Goal: Task Accomplishment & Management: Use online tool/utility

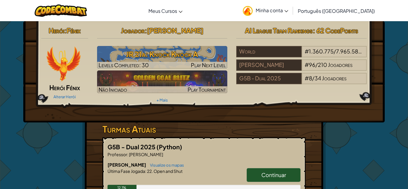
click at [256, 177] on link "Continuar" at bounding box center [274, 175] width 54 height 14
click at [263, 173] on span "Continuar" at bounding box center [273, 175] width 25 height 7
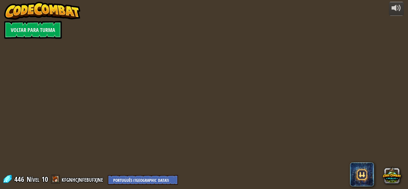
click at [264, 174] on div at bounding box center [204, 94] width 273 height 189
select select "pt-BR"
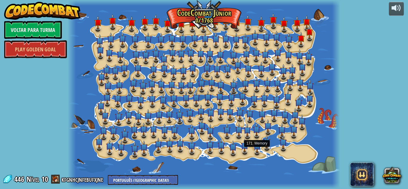
select select "pt-BR"
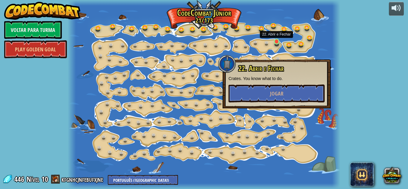
select select "pt-BR"
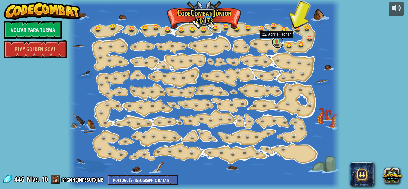
click at [276, 43] on link at bounding box center [278, 42] width 12 height 12
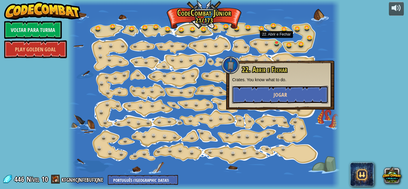
click at [293, 90] on button "Jogar" at bounding box center [280, 95] width 96 height 18
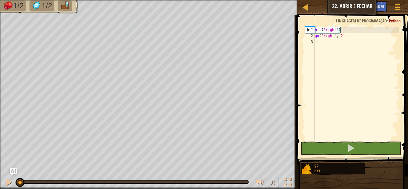
click at [342, 30] on div "hit ( 'right' ) go ( 'right' , 2 )" at bounding box center [356, 90] width 85 height 126
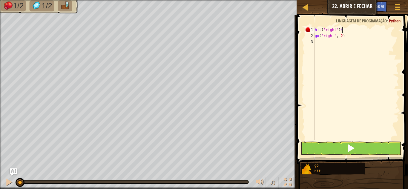
type textarea "hit('right')"
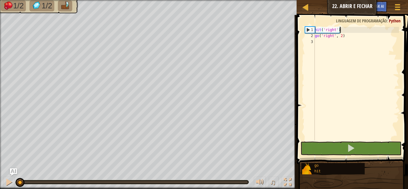
click at [345, 31] on div "hit ( 'right' ) go ( 'right' , 2 )" at bounding box center [356, 90] width 85 height 126
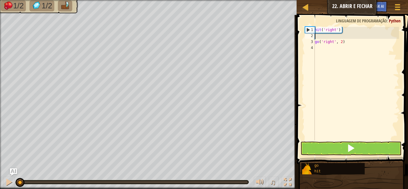
scroll to position [3, 0]
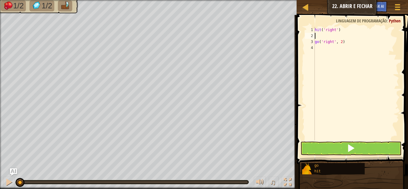
type textarea "h"
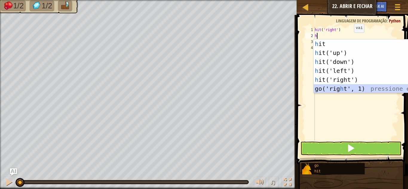
click at [356, 89] on div "h it pressione enter h it('up') pressione enter h it('down') pressione enter h …" at bounding box center [370, 75] width 113 height 72
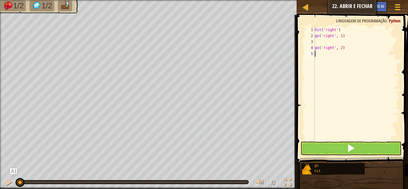
click at [317, 56] on div "hit ( 'right' ) go ( 'right' , 1 ) go ( 'right' , 2 )" at bounding box center [356, 90] width 85 height 126
type textarea "g"
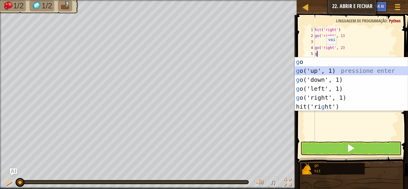
click at [330, 71] on div "g o pressione enter g o('up', 1) pressione enter g o('down', 1) pressione enter…" at bounding box center [351, 93] width 113 height 72
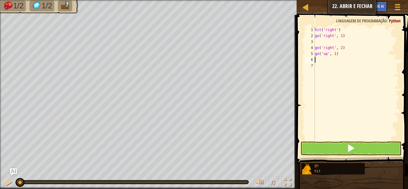
type textarea "h"
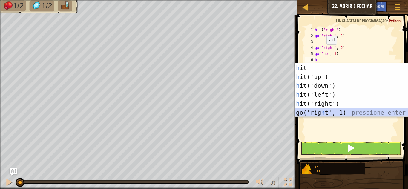
click at [336, 111] on div "h it pressione enter h it('up') pressione enter h it('down') pressione enter h …" at bounding box center [351, 99] width 113 height 72
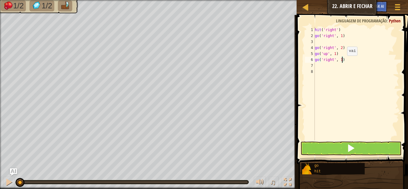
click at [342, 61] on div "hit ( 'right' ) go ( 'right' , 1 ) go ( 'right' , 2 ) go ( 'up' , 1 ) go ( 'rig…" at bounding box center [356, 90] width 85 height 126
type textarea "go('right', 2)"
click at [321, 67] on div "hit ( 'right' ) go ( 'right' , 1 ) go ( 'right' , 2 ) go ( 'up' , 1 ) go ( 'rig…" at bounding box center [356, 90] width 85 height 126
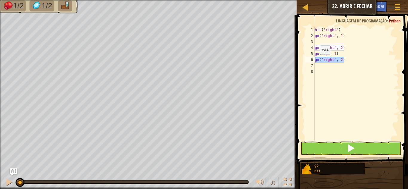
drag, startPoint x: 346, startPoint y: 62, endPoint x: 308, endPoint y: 62, distance: 38.3
click at [308, 62] on div "1 2 3 4 5 6 7 8 hit ( 'right' ) go ( 'right' , 1 ) go ( 'right' , 2 ) go ( 'up'…" at bounding box center [351, 84] width 95 height 114
type textarea "go('right', 2)"
type textarea "h"
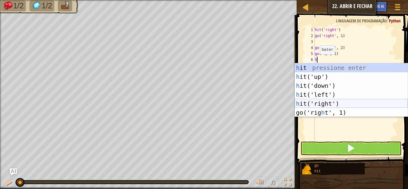
click at [312, 103] on div "h it pressione enter h it('up') pressione enter h it('down') pressione enter h …" at bounding box center [351, 99] width 113 height 72
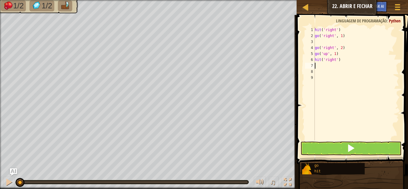
type textarea "h"
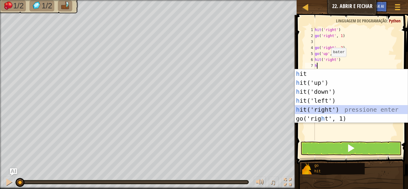
click at [337, 109] on div "h it pressione enter h it('up') pressione enter h it('down') pressione enter h …" at bounding box center [351, 105] width 113 height 72
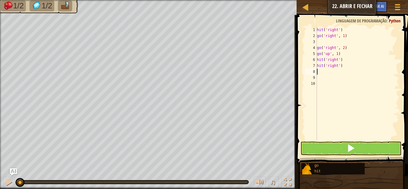
type textarea "g"
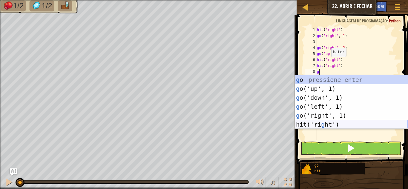
click at [349, 123] on div "g o pressione enter g o('up', 1) pressione enter g o('down', 1) pressione enter…" at bounding box center [351, 111] width 113 height 72
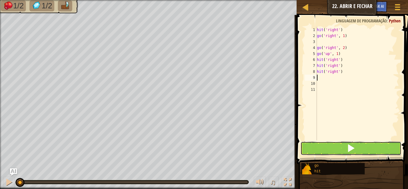
click at [347, 148] on span at bounding box center [351, 148] width 8 height 8
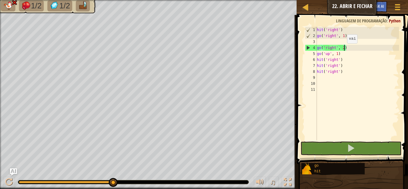
click at [344, 49] on div "hit ( 'right' ) go ( 'right' , 1 ) go ( 'right' , 2 ) go ( 'up' , 1 ) hit ( 'ri…" at bounding box center [357, 90] width 83 height 126
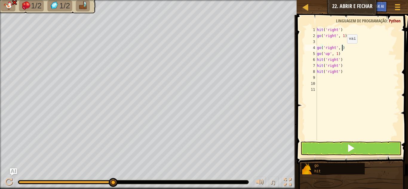
scroll to position [3, 4]
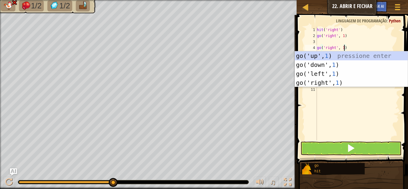
type textarea "go('right', 1)"
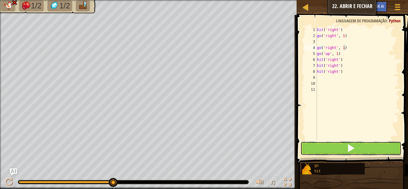
click at [377, 151] on button at bounding box center [351, 149] width 101 height 14
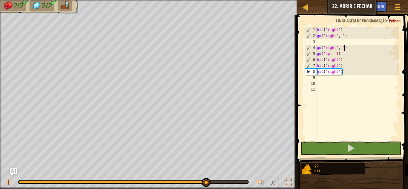
click at [319, 81] on div "hit ( 'right' ) go ( 'right' , 1 ) go ( 'right' , 1 ) go ( 'up' , 1 ) hit ( 'ri…" at bounding box center [357, 90] width 83 height 126
click at [318, 79] on div "hit ( 'right' ) go ( 'right' , 1 ) go ( 'right' , 1 ) go ( 'up' , 1 ) hit ( 'ri…" at bounding box center [357, 90] width 83 height 126
type textarea "g"
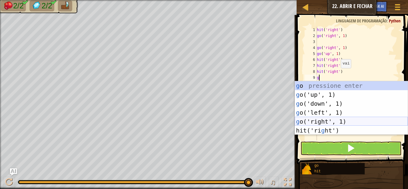
click at [331, 121] on div "g o pressione enter g o('up', 1) pressione enter g o('down', 1) pressione enter…" at bounding box center [351, 117] width 113 height 72
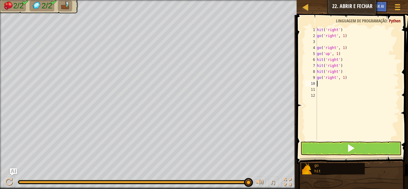
type textarea "g"
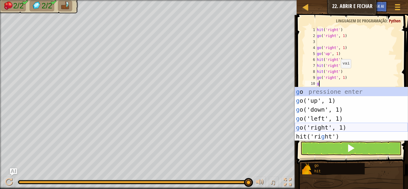
click at [335, 128] on div "g o pressione enter g o('up', 1) pressione enter g o('down', 1) pressione enter…" at bounding box center [351, 123] width 113 height 72
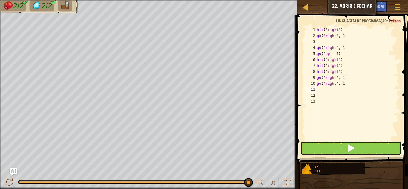
click at [339, 151] on button at bounding box center [351, 149] width 101 height 14
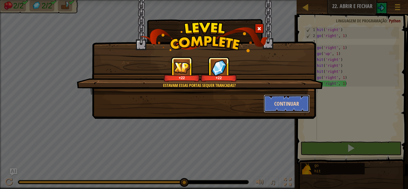
click at [299, 99] on button "Continuar" at bounding box center [287, 104] width 46 height 18
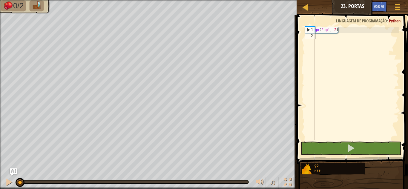
type textarea "h"
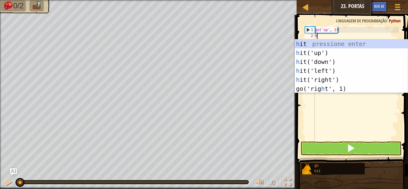
scroll to position [3, 0]
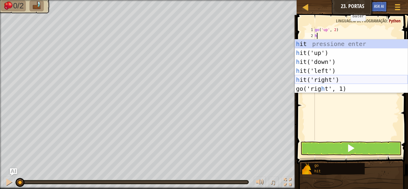
click at [345, 77] on div "h it pressione enter h it('up') pressione enter h it('down') pressione enter h …" at bounding box center [351, 75] width 113 height 72
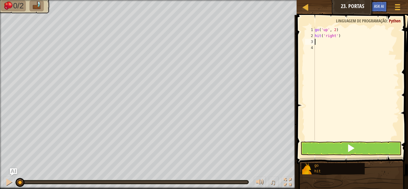
type textarea "h"
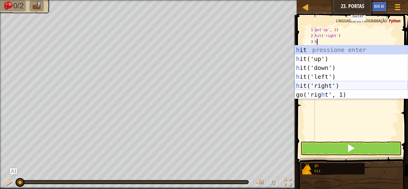
click at [335, 87] on div "h it pressione enter h it('up') pressione enter h it('down') pressione enter h …" at bounding box center [351, 81] width 113 height 72
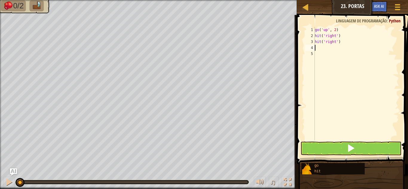
type textarea "g"
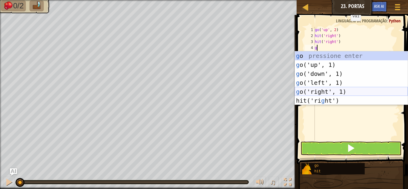
click at [325, 92] on div "g o pressione enter g o('up', 1) pressione enter g o('down', 1) pressione enter…" at bounding box center [351, 87] width 113 height 72
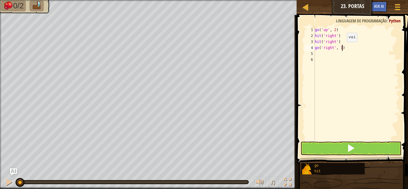
click at [342, 48] on div "go ( 'up' , 2 ) hit ( 'right' ) hit ( 'right' ) go ( 'right' , 1 )" at bounding box center [356, 90] width 85 height 126
type textarea "go('right', 2)"
click at [316, 55] on div "go ( 'up' , 2 ) hit ( 'right' ) hit ( 'right' ) go ( 'right' , 2 )" at bounding box center [356, 90] width 85 height 126
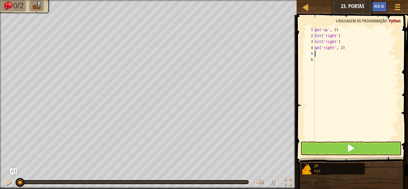
type textarea "g"
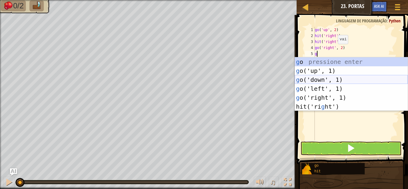
click at [331, 80] on div "g o pressione enter g o('up', 1) pressione enter g o('down', 1) pressione enter…" at bounding box center [351, 93] width 113 height 72
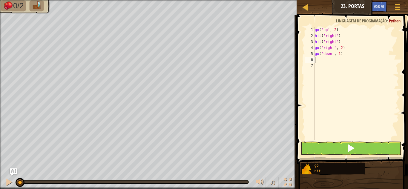
type textarea "h"
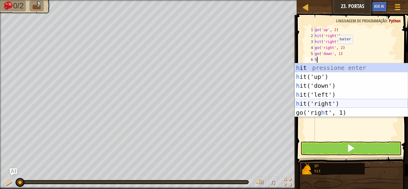
click at [331, 102] on div "h it pressione enter h it('up') pressione enter h it('down') pressione enter h …" at bounding box center [351, 99] width 113 height 72
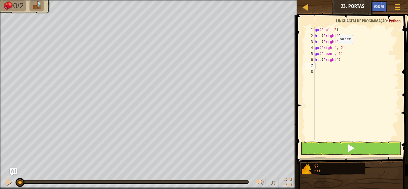
type textarea "h"
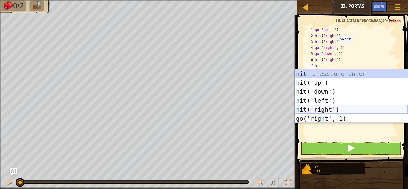
click at [333, 108] on div "h it pressione enter h it('up') pressione enter h it('down') pressione enter h …" at bounding box center [351, 105] width 113 height 72
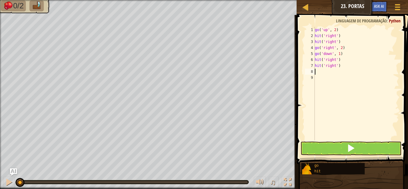
type textarea "g"
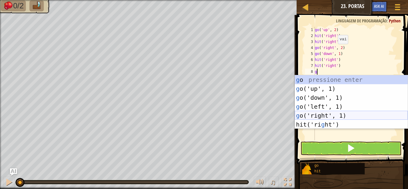
click at [324, 114] on div "g o pressione enter g o('up', 1) pressione enter g o('down', 1) pressione enter…" at bounding box center [351, 111] width 113 height 72
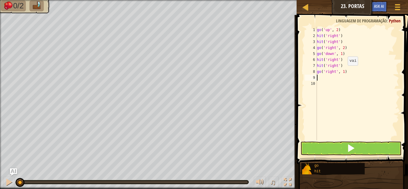
click at [345, 71] on div "go ( 'up' , 2 ) hit ( 'right' ) hit ( 'right' ) go ( 'right' , 2 ) go ( 'down' …" at bounding box center [357, 90] width 83 height 126
type textarea "go('right', 2)"
click at [319, 79] on div "go ( 'up' , 2 ) hit ( 'right' ) hit ( 'right' ) go ( 'right' , 2 ) go ( 'down' …" at bounding box center [357, 90] width 83 height 126
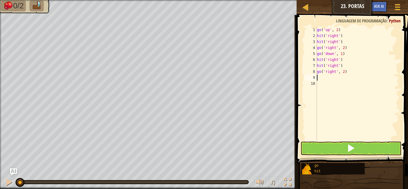
type textarea "g"
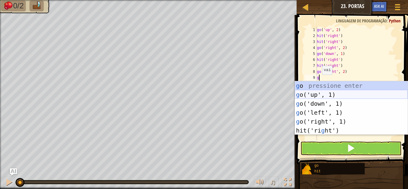
click at [322, 96] on div "g o pressione enter g o('up', 1) pressione enter g o('down', 1) pressione enter…" at bounding box center [351, 117] width 113 height 72
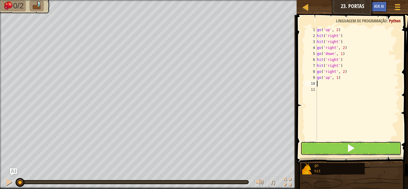
click at [336, 149] on button at bounding box center [351, 149] width 101 height 14
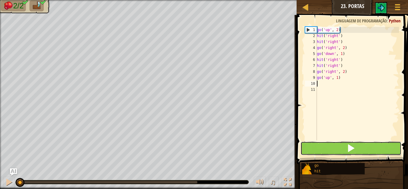
click at [338, 149] on button at bounding box center [351, 149] width 101 height 14
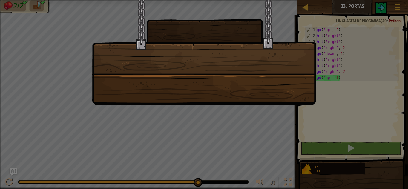
click at [198, 58] on div at bounding box center [204, 52] width 224 height 105
click at [274, 94] on div at bounding box center [204, 52] width 224 height 105
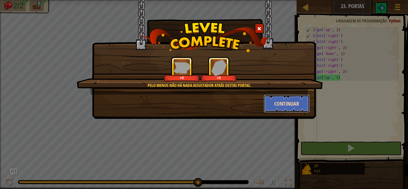
click at [285, 108] on button "Continuar" at bounding box center [287, 104] width 46 height 18
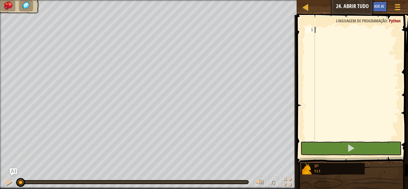
type textarea "h"
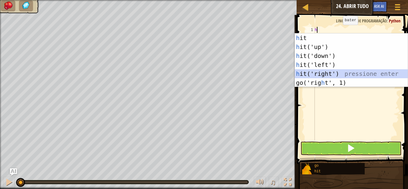
click at [347, 74] on div "h it pressione enter h it('up') pressione enter h it('down') pressione enter h …" at bounding box center [351, 69] width 113 height 72
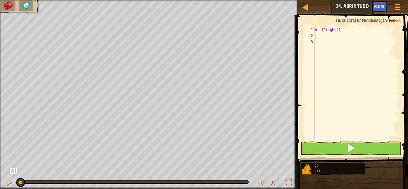
type textarea "h"
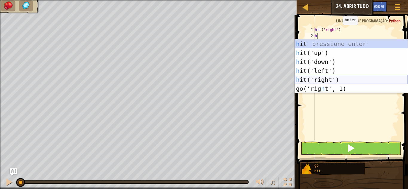
click at [333, 79] on div "h it pressione enter h it('up') pressione enter h it('down') pressione enter h …" at bounding box center [351, 75] width 113 height 72
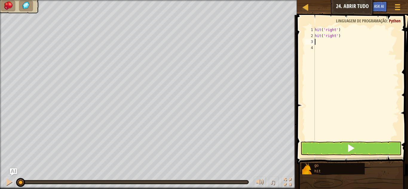
type textarea "g"
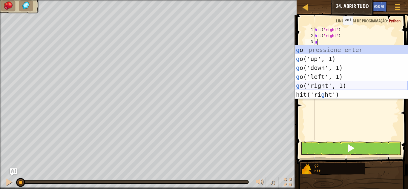
click at [336, 85] on div "g o pressione enter g o('up', 1) pressione enter g o('down', 1) pressione enter…" at bounding box center [351, 81] width 113 height 72
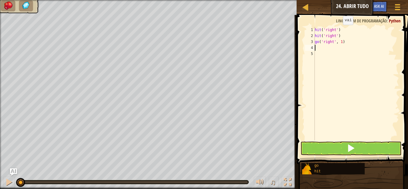
type textarea "g"
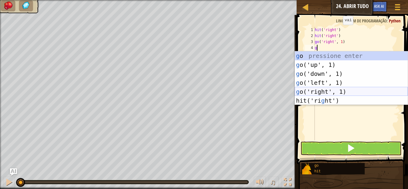
click at [337, 91] on div "g o pressione enter g o('up', 1) pressione enter g o('down', 1) pressione enter…" at bounding box center [351, 87] width 113 height 72
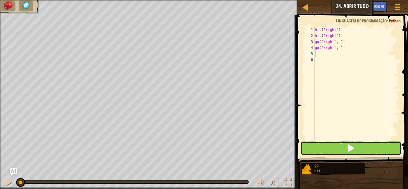
click at [351, 149] on span at bounding box center [351, 148] width 8 height 8
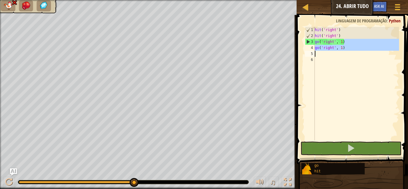
drag, startPoint x: 345, startPoint y: 44, endPoint x: 347, endPoint y: 53, distance: 9.6
click at [347, 53] on div "hit ( 'right' ) hit ( 'right' ) go ( 'right' , 1 ) go ( 'right' , 1 )" at bounding box center [356, 90] width 85 height 126
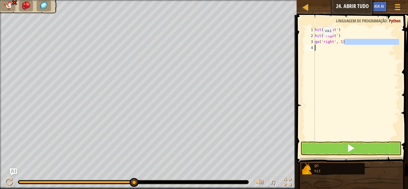
drag, startPoint x: 346, startPoint y: 42, endPoint x: 299, endPoint y: 45, distance: 46.4
click at [299, 45] on div "go('right', 1) 1 2 3 4 hit ( 'right' ) hit ( 'right' ) go ( 'right' , 1 ) ההההה…" at bounding box center [351, 101] width 113 height 167
click at [313, 42] on div "3" at bounding box center [310, 42] width 10 height 6
drag, startPoint x: 316, startPoint y: 41, endPoint x: 371, endPoint y: 47, distance: 56.0
click at [371, 47] on div "hit ( 'right' ) hit ( 'right' ) go ( 'right' , 1 )" at bounding box center [356, 90] width 85 height 126
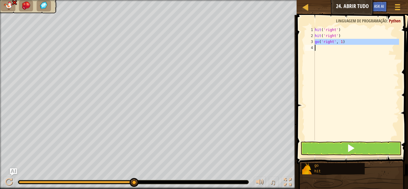
type textarea "go('right', 1)"
type textarea "g"
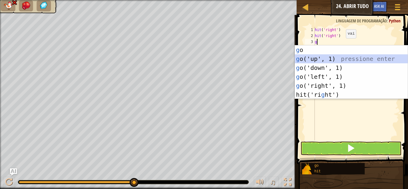
click at [331, 60] on div "g o pressione enter g o('up', 1) pressione enter g o('down', 1) pressione enter…" at bounding box center [351, 81] width 113 height 72
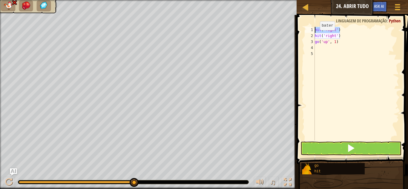
drag, startPoint x: 342, startPoint y: 30, endPoint x: 313, endPoint y: 30, distance: 29.0
click at [313, 30] on div "1 2 3 4 5 hit ( 'right' ) hit ( 'right' ) go ( 'up' , 1 ) ההההההההההההההההההההה…" at bounding box center [351, 84] width 95 height 114
type textarea "hit('right')"
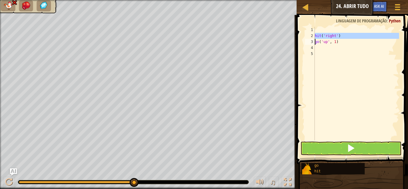
drag, startPoint x: 314, startPoint y: 35, endPoint x: 355, endPoint y: 36, distance: 40.4
click at [355, 36] on div "1 2 3 4 5 hit ( 'right' ) go ( 'up' , 1 ) ההההההההההההההההההההההההההההההההההההה…" at bounding box center [351, 84] width 95 height 114
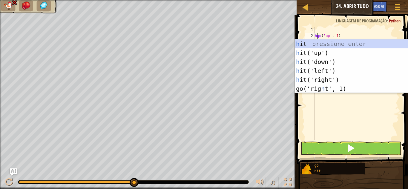
scroll to position [3, 1]
click at [356, 49] on div "h it pressione enter h it('up') pressione enter h it('down') pressione enter h …" at bounding box center [351, 75] width 113 height 72
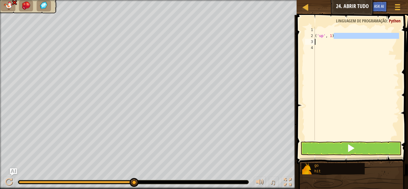
click at [284, 41] on div "Mapa Júnior 24. Abrir Tudo Menu do Jogo Ask AI 1 הההההההההההההההההההההההההההההה…" at bounding box center [204, 94] width 408 height 189
click at [313, 32] on div "1" at bounding box center [310, 30] width 10 height 6
type textarea "('up', 1)"
drag, startPoint x: 315, startPoint y: 35, endPoint x: 357, endPoint y: 39, distance: 42.7
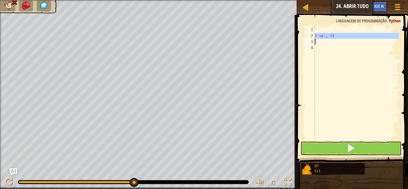
click at [357, 39] on div "1 2 3 4 ( 'up' , 1 ) הההההההההההההההההההההההההההההההההההההההההההההההההההההההההה…" at bounding box center [351, 84] width 95 height 114
type textarea "('up', 1)"
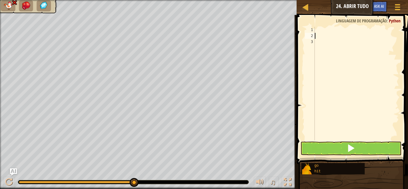
type textarea "h"
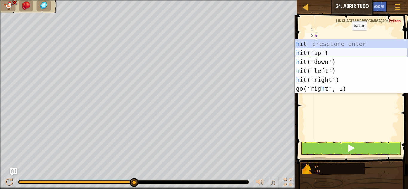
click at [344, 53] on div "h it pressione enter h it('up') pressione enter h it('down') pressione enter h …" at bounding box center [351, 75] width 113 height 72
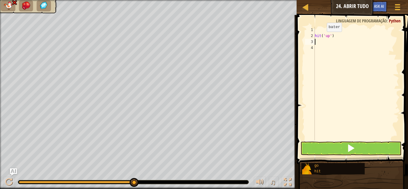
type textarea "h"
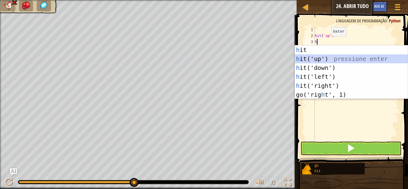
click at [328, 58] on div "h it pressione enter h it('up') pressione enter h it('down') pressione enter h …" at bounding box center [351, 81] width 113 height 72
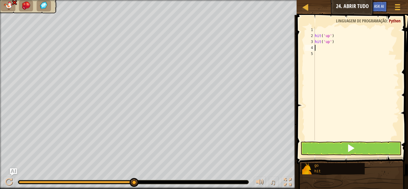
type textarea "g"
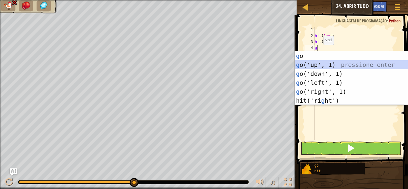
click at [320, 65] on div "g o pressione enter g o('up', 1) pressione enter g o('down', 1) pressione enter…" at bounding box center [351, 87] width 113 height 72
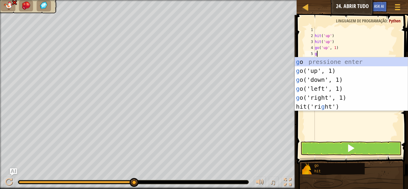
type textarea "g"
click at [320, 70] on div "g o pressione enter g o('up', 1) pressione enter g o('down', 1) pressione enter…" at bounding box center [351, 93] width 113 height 72
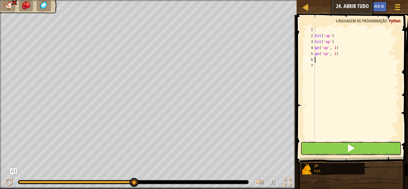
click at [354, 142] on button at bounding box center [351, 149] width 101 height 14
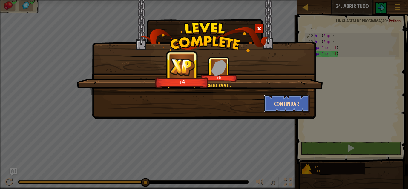
click at [291, 97] on button "Continuar" at bounding box center [287, 104] width 46 height 18
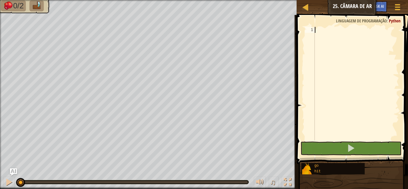
type textarea "h"
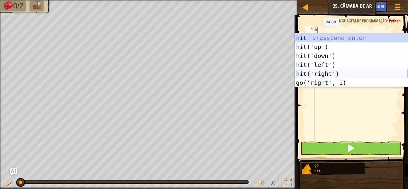
click at [328, 75] on div "h it pressione enter h it('up') pressione enter h it('down') pressione enter h …" at bounding box center [351, 69] width 113 height 72
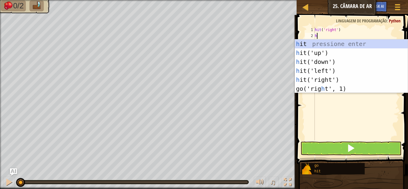
type textarea "h"
click at [319, 79] on div "h it pressione enter h it('up') pressione enter h it('down') pressione enter h …" at bounding box center [351, 75] width 113 height 72
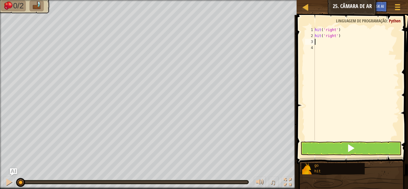
type textarea "h"
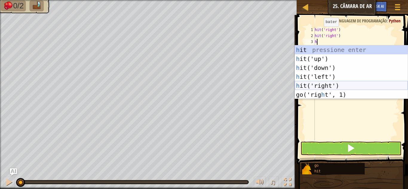
click at [320, 85] on div "h it pressione enter h it('up') pressione enter h it('down') pressione enter h …" at bounding box center [351, 81] width 113 height 72
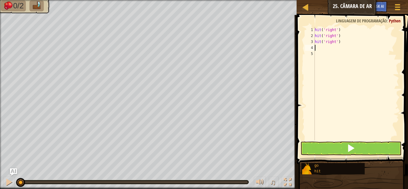
type textarea "g"
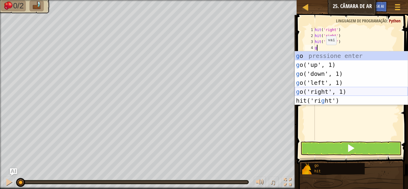
click at [322, 91] on div "g o pressione enter g o('up', 1) pressione enter g o('down', 1) pressione enter…" at bounding box center [351, 87] width 113 height 72
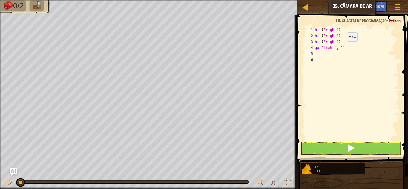
click at [342, 47] on div "hit ( 'right' ) hit ( 'right' ) hit ( 'right' ) go ( 'right' , 1 )" at bounding box center [356, 90] width 85 height 126
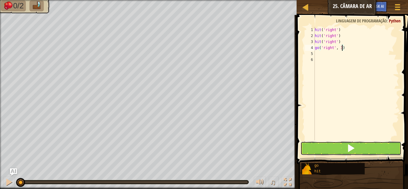
click at [359, 143] on button at bounding box center [351, 149] width 101 height 14
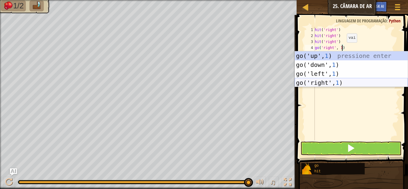
click at [339, 84] on div "go('up', 1 ) pressione enter go('down', 1 ) pressione enter go('left', 1 ) pres…" at bounding box center [351, 78] width 113 height 54
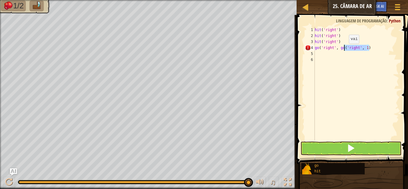
drag, startPoint x: 369, startPoint y: 48, endPoint x: 344, endPoint y: 50, distance: 25.2
click at [344, 50] on div "hit ( 'right' ) hit ( 'right' ) hit ( 'right' ) go ( 'right' , go ( 'right' , 1…" at bounding box center [356, 90] width 85 height 126
drag, startPoint x: 345, startPoint y: 48, endPoint x: 340, endPoint y: 47, distance: 5.4
click at [340, 47] on div "hit ( 'right' ) hit ( 'right' ) hit ( 'right' ) go ( 'right' , go" at bounding box center [356, 90] width 85 height 126
type textarea "go('right',"
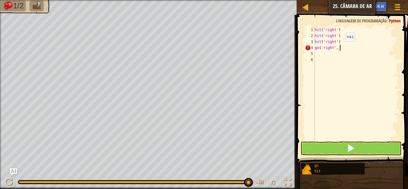
scroll to position [3, 3]
click at [319, 55] on div "hit ( 'right' ) hit ( 'right' ) hit ( 'right' ) go ( 'right' ," at bounding box center [356, 90] width 85 height 126
drag, startPoint x: 350, startPoint y: 49, endPoint x: 305, endPoint y: 49, distance: 44.5
click at [305, 49] on div "1 2 3 4 5 6 hit ( 'right' ) hit ( 'right' ) hit ( 'right' ) go ( 'right' , הההה…" at bounding box center [351, 84] width 95 height 114
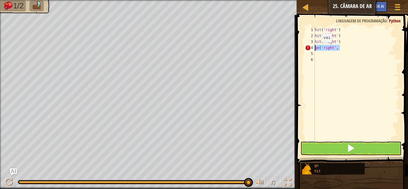
type textarea "go('right',"
type textarea "g"
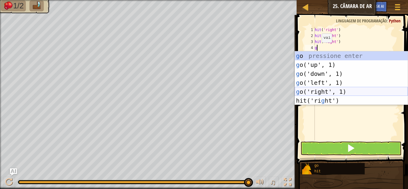
click at [329, 91] on div "g o pressione enter g o('up', 1) pressione enter g o('down', 1) pressione enter…" at bounding box center [351, 87] width 113 height 72
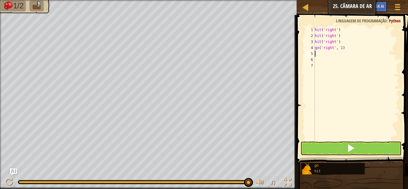
type textarea "h"
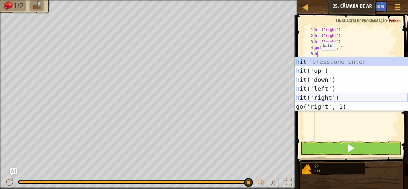
click at [327, 98] on div "h it pressione enter h it('up') pressione enter h it('down') pressione enter h …" at bounding box center [351, 93] width 113 height 72
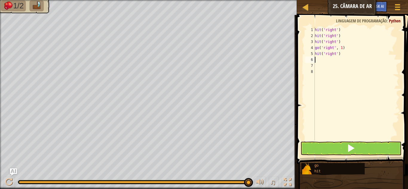
type textarea "h"
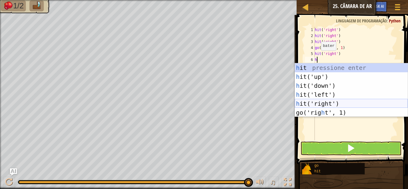
click at [332, 107] on div "h it pressione enter h it('up') pressione enter h it('down') pressione enter h …" at bounding box center [351, 99] width 113 height 72
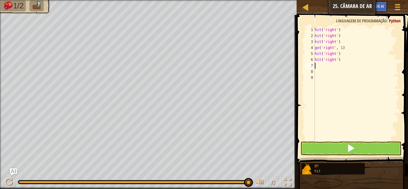
type textarea "g"
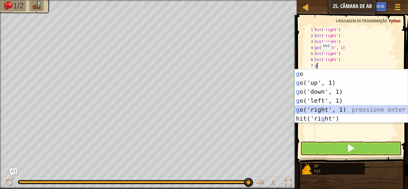
click at [334, 111] on div "g o pressione enter g o('up', 1) pressione enter g o('down', 1) pressione enter…" at bounding box center [351, 105] width 113 height 72
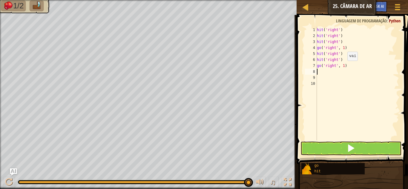
click at [344, 67] on div "hit ( 'right' ) hit ( 'right' ) hit ( 'right' ) go ( 'right' , 1 ) hit ( 'right…" at bounding box center [357, 90] width 83 height 126
type textarea "go('right', 2)"
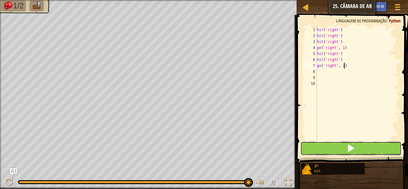
click at [354, 146] on span at bounding box center [351, 148] width 8 height 8
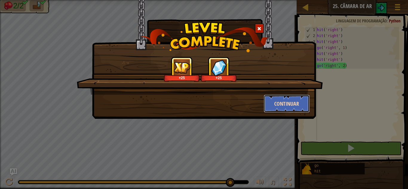
click at [272, 103] on button "Continuar" at bounding box center [287, 104] width 46 height 18
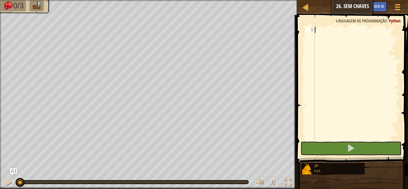
type textarea "h"
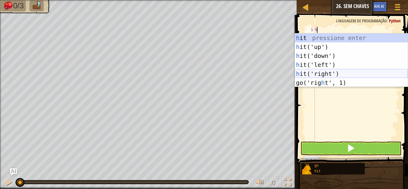
click at [310, 71] on div "h it pressione enter h it('up') pressione enter h it('down') pressione enter h …" at bounding box center [351, 69] width 113 height 72
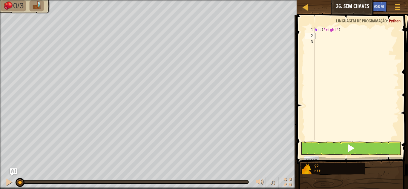
type textarea "h"
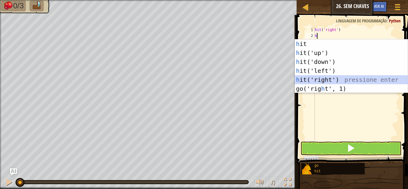
click at [311, 78] on div "h it pressione enter h it('up') pressione enter h it('down') pressione enter h …" at bounding box center [351, 75] width 113 height 72
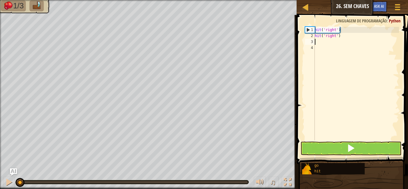
type textarea "g"
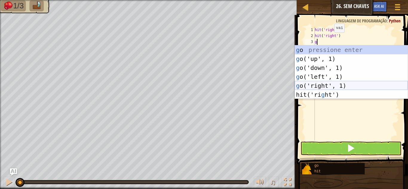
click at [332, 86] on div "g o pressione enter g o('up', 1) pressione enter g o('down', 1) pressione enter…" at bounding box center [351, 81] width 113 height 72
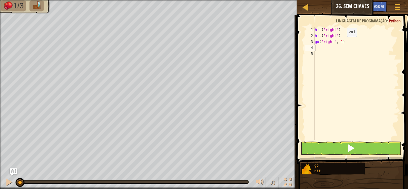
click at [342, 43] on div "hit ( 'right' ) hit ( 'right' ) go ( 'right' , 1 )" at bounding box center [356, 90] width 85 height 126
type textarea "go('right', 2)"
click at [315, 51] on div "hit ( 'right' ) hit ( 'right' ) go ( 'right' , 2 )" at bounding box center [356, 90] width 85 height 126
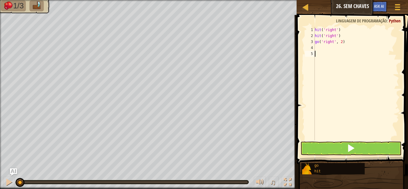
click at [315, 48] on div "hit ( 'right' ) hit ( 'right' ) go ( 'right' , 2 )" at bounding box center [356, 90] width 85 height 126
type textarea "h"
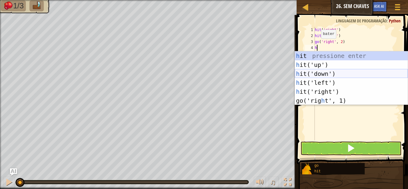
click at [319, 74] on div "h it pressione enter h it('up') pressione enter h it('down') pressione enter h …" at bounding box center [351, 87] width 113 height 72
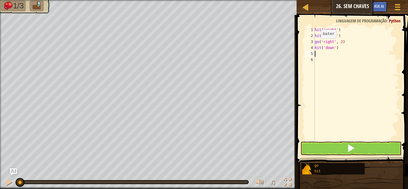
type textarea "h"
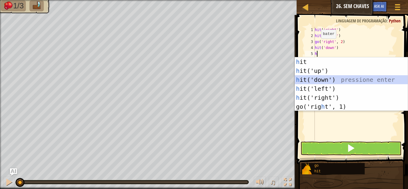
click at [317, 79] on div "h it pressione enter h it('up') pressione enter h it('down') pressione enter h …" at bounding box center [351, 93] width 113 height 72
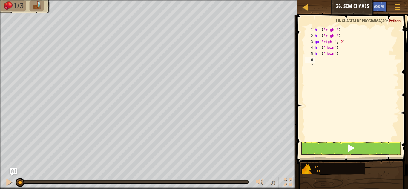
type textarea "g"
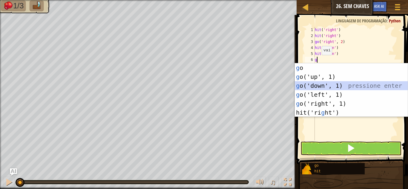
click at [319, 85] on div "g o pressione enter g o('up', 1) pressione enter g o('down', 1) pressione enter…" at bounding box center [351, 99] width 113 height 72
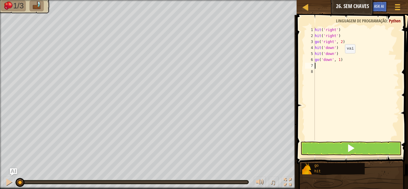
click at [340, 59] on div "hit ( 'right' ) hit ( 'right' ) go ( 'right' , 2 ) hit ( 'down' ) hit ( 'down' …" at bounding box center [356, 90] width 85 height 126
type textarea "go('down', 2)"
click at [320, 67] on div "hit ( 'right' ) hit ( 'right' ) go ( 'right' , 2 ) hit ( 'down' ) hit ( 'down' …" at bounding box center [356, 90] width 85 height 126
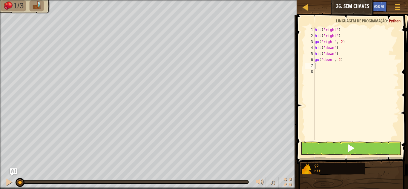
type textarea "h"
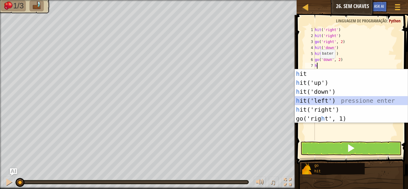
click at [323, 101] on div "h it pressione enter h it('up') pressione enter h it('down') pressione enter h …" at bounding box center [351, 105] width 113 height 72
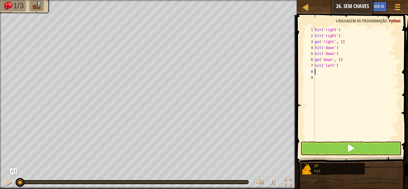
type textarea "h"
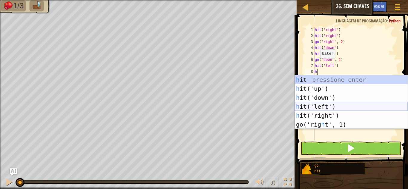
click at [319, 105] on div "h it pressione enter h it('up') pressione enter h it('down') pressione enter h …" at bounding box center [351, 111] width 113 height 72
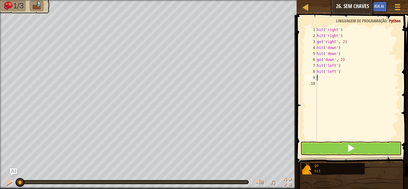
type textarea "g"
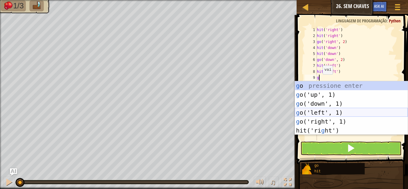
click at [315, 113] on div "g o pressione enter g o('up', 1) pressione enter g o('down', 1) pressione enter…" at bounding box center [351, 117] width 113 height 72
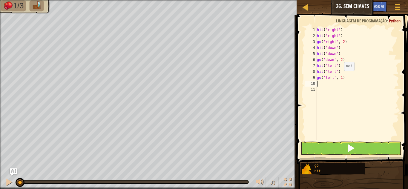
click at [341, 77] on div "hit ( 'right' ) hit ( 'right' ) go ( 'right' , 2 ) hit ( 'down' ) hit ( 'down' …" at bounding box center [357, 90] width 83 height 126
type textarea "go('left', 2)"
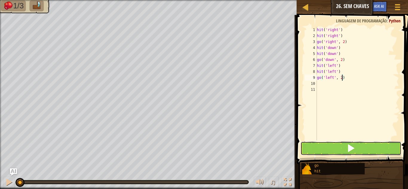
click at [342, 149] on button at bounding box center [351, 149] width 101 height 14
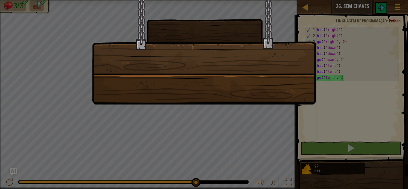
click at [275, 91] on div at bounding box center [204, 52] width 224 height 105
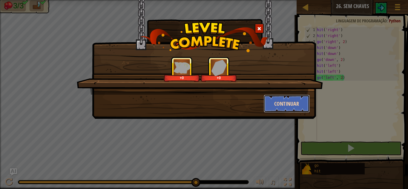
click at [281, 103] on button "Continuar" at bounding box center [287, 104] width 46 height 18
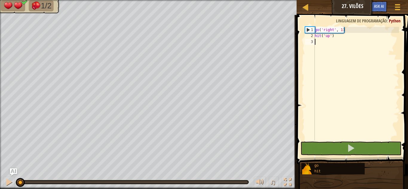
click at [319, 43] on div "go ( 'right' , 1 ) hit ( 'up' )" at bounding box center [356, 90] width 85 height 126
type textarea "g"
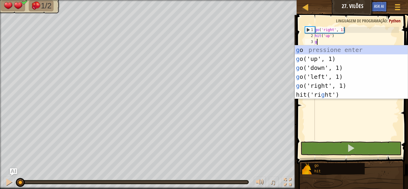
scroll to position [3, 0]
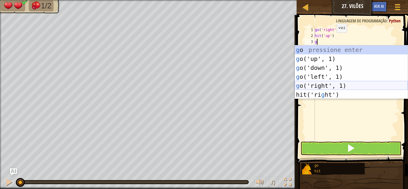
click at [335, 86] on div "g o pressione enter g o('up', 1) pressione enter g o('down', 1) pressione enter…" at bounding box center [351, 81] width 113 height 72
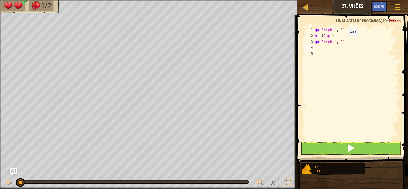
click at [343, 43] on div "go ( 'right' , 1 ) hit ( 'up' ) go ( 'right' , 1 )" at bounding box center [356, 90] width 85 height 126
type textarea "go('right', 2)"
click at [324, 47] on div "go ( 'right' , 1 ) hit ( 'up' ) go ( 'right' , 2 )" at bounding box center [356, 90] width 85 height 126
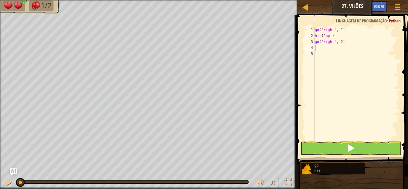
type textarea "h"
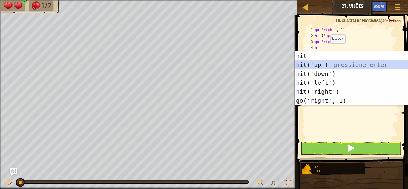
click at [327, 67] on div "h it pressione enter h it('up') pressione enter h it('down') pressione enter h …" at bounding box center [351, 87] width 113 height 72
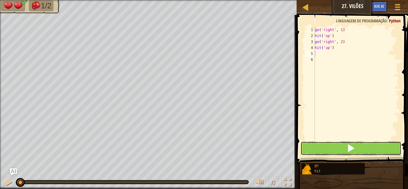
click at [345, 149] on button at bounding box center [351, 149] width 101 height 14
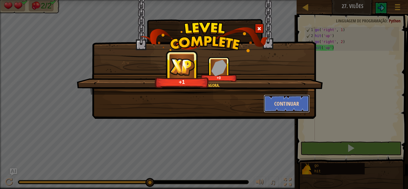
click at [290, 99] on button "Continuar" at bounding box center [287, 104] width 46 height 18
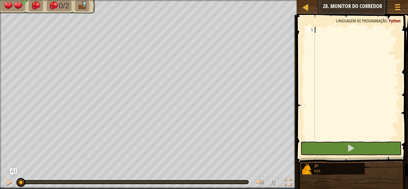
type textarea "h"
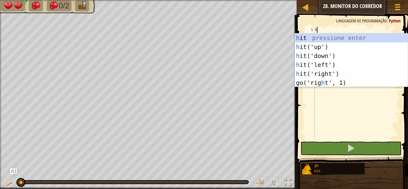
scroll to position [3, 0]
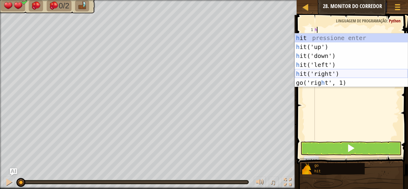
click at [365, 75] on div "h it pressione enter h it('up') pressione enter h it('down') pressione enter h …" at bounding box center [351, 69] width 113 height 72
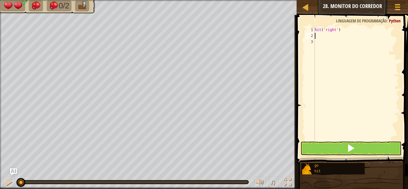
type textarea "h"
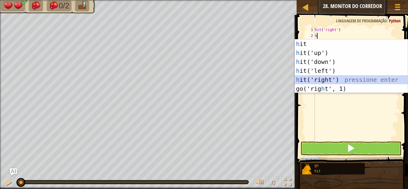
click at [363, 79] on div "h it pressione enter h it('up') pressione enter h it('down') pressione enter h …" at bounding box center [351, 75] width 113 height 72
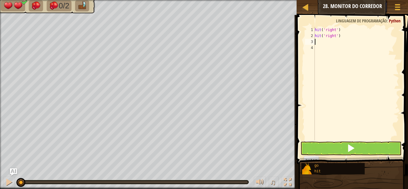
type textarea "h"
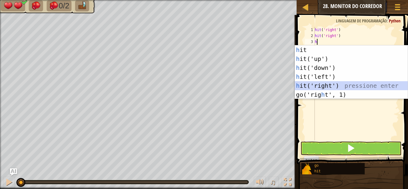
click at [363, 86] on div "h it pressione enter h it('up') pressione enter h it('down') pressione enter h …" at bounding box center [351, 81] width 113 height 72
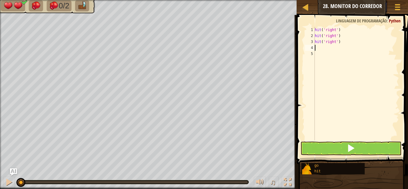
type textarea "g"
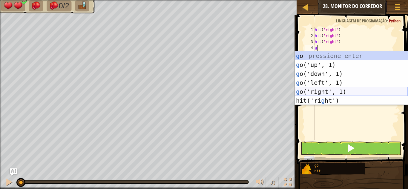
click at [327, 92] on div "g o pressione enter g o('up', 1) pressione enter g o('down', 1) pressione enter…" at bounding box center [351, 87] width 113 height 72
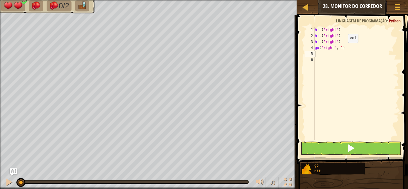
click at [343, 49] on div "hit ( 'right' ) hit ( 'right' ) hit ( 'right' ) go ( 'right' , 1 )" at bounding box center [356, 90] width 85 height 126
type textarea "go('right', 2)"
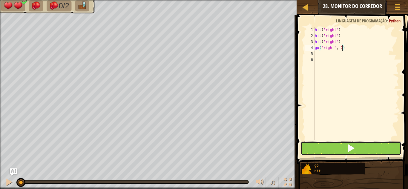
click at [347, 149] on span at bounding box center [351, 148] width 8 height 8
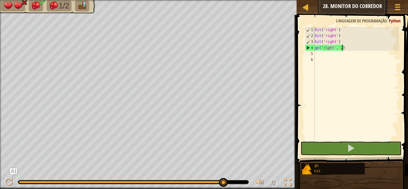
click at [316, 56] on div "hit ( 'right' ) hit ( 'right' ) hit ( 'right' ) go ( 'right' , 2 )" at bounding box center [356, 90] width 85 height 126
click at [342, 47] on div "hit ( 'right' ) hit ( 'right' ) hit ( 'right' ) go ( 'right' , 2 )" at bounding box center [356, 90] width 85 height 126
type textarea "go('right', 1)"
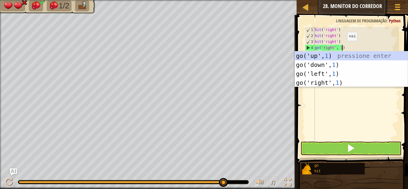
scroll to position [3, 4]
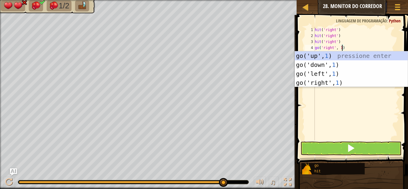
click at [356, 105] on div "hit ( 'right' ) hit ( 'right' ) hit ( 'right' ) go ( 'right' , 1 )" at bounding box center [356, 90] width 85 height 126
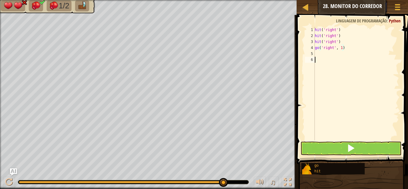
scroll to position [3, 0]
click at [319, 55] on div "hit ( 'right' ) hit ( 'right' ) hit ( 'right' ) go ( 'right' , 1 )" at bounding box center [356, 90] width 85 height 126
type textarea "h"
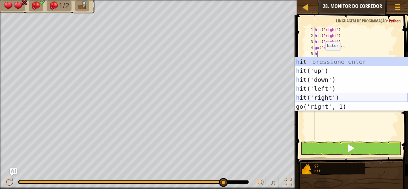
click at [331, 97] on div "h it pressione enter h it('up') pressione enter h it('down') pressione enter h …" at bounding box center [351, 93] width 113 height 72
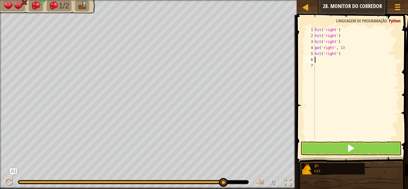
type textarea "g"
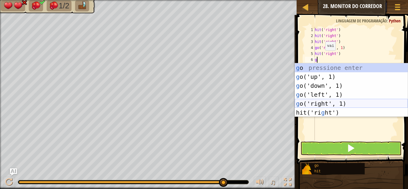
click at [333, 104] on div "g o pressione enter g o('up', 1) pressione enter g o('down', 1) pressione enter…" at bounding box center [351, 99] width 113 height 72
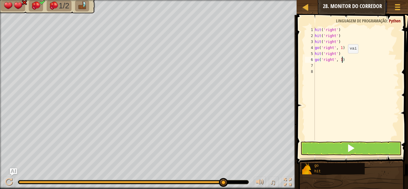
click at [343, 59] on div "hit ( 'right' ) hit ( 'right' ) hit ( 'right' ) go ( 'right' , 1 ) hit ( 'right…" at bounding box center [356, 90] width 85 height 126
type textarea "go('right', 2)"
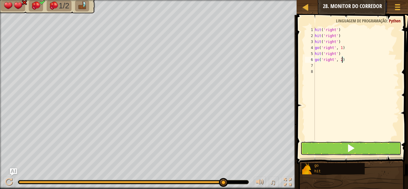
click at [358, 149] on button at bounding box center [351, 149] width 101 height 14
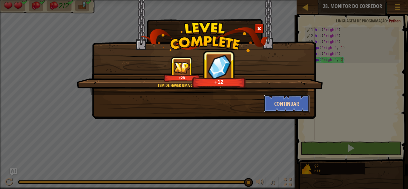
click at [285, 107] on button "Continuar" at bounding box center [287, 104] width 46 height 18
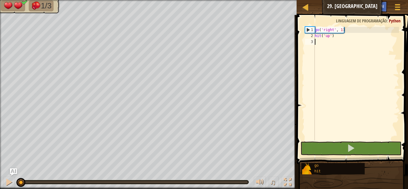
type textarea "g"
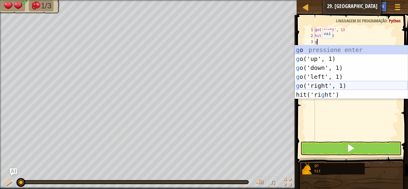
click at [319, 87] on div "g o pressione enter g o('up', 1) pressione enter g o('down', 1) pressione enter…" at bounding box center [351, 81] width 113 height 72
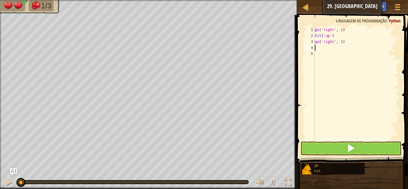
type textarea "h"
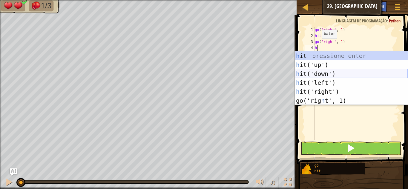
click at [311, 73] on div "h it pressione enter h it('up') pressione enter h it('down') pressione enter h …" at bounding box center [351, 87] width 113 height 72
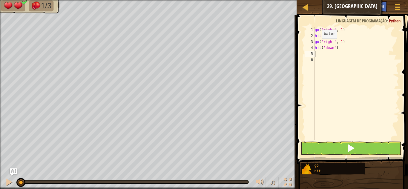
type textarea "g"
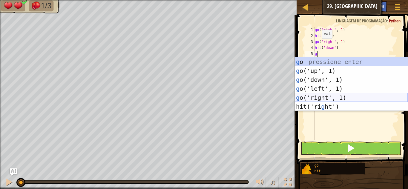
click at [317, 97] on div "g o pressione enter g o('up', 1) pressione enter g o('down', 1) pressione enter…" at bounding box center [351, 93] width 113 height 72
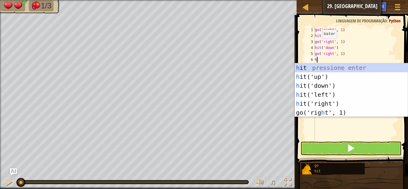
type textarea "h"
click at [311, 77] on div "h it pressione enter h it('up') pressione enter h it('down') pressione enter h …" at bounding box center [351, 99] width 113 height 72
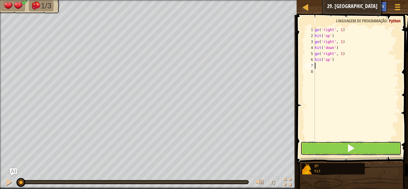
click at [335, 147] on button at bounding box center [351, 149] width 101 height 14
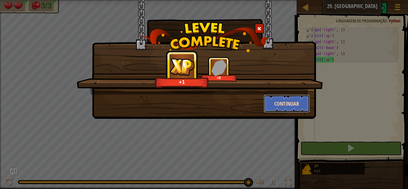
click at [281, 104] on button "Continuar" at bounding box center [287, 104] width 46 height 18
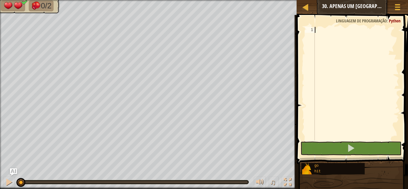
type textarea "g"
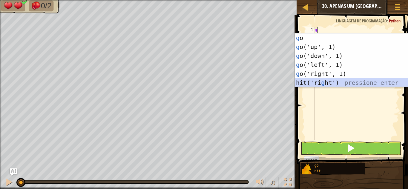
click at [329, 82] on div "g o pressione enter g o('up', 1) pressione enter g o('down', 1) pressione enter…" at bounding box center [351, 69] width 113 height 72
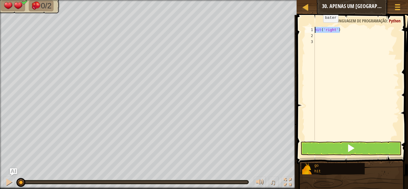
drag, startPoint x: 339, startPoint y: 28, endPoint x: 308, endPoint y: 29, distance: 32.0
click at [308, 29] on div "1 2 3 hit ( 'right' ) ההההההההההההההההההההההההההההההההההההההההההההההההההההההההה…" at bounding box center [351, 84] width 95 height 114
type textarea "hit('right')"
type textarea "g"
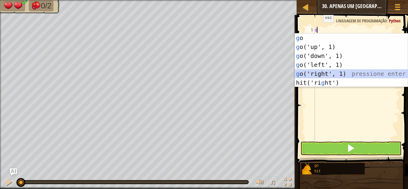
click at [311, 72] on div "g o pressione enter g o('up', 1) pressione enter g o('down', 1) pressione enter…" at bounding box center [351, 69] width 113 height 72
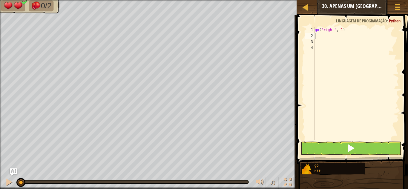
type textarea "h"
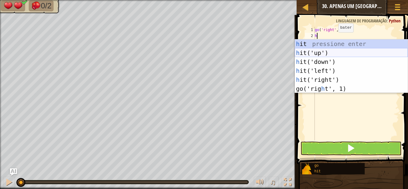
click at [328, 52] on div "h it pressione enter h it('up') pressione enter h it('down') pressione enter h …" at bounding box center [351, 75] width 113 height 72
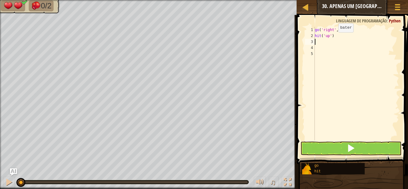
type textarea "h"
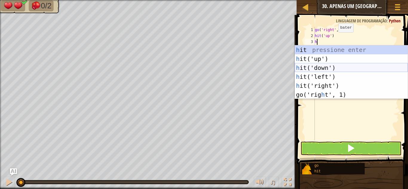
click at [328, 66] on div "h it pressione enter h it('up') pressione enter h it('down') pressione enter h …" at bounding box center [351, 81] width 113 height 72
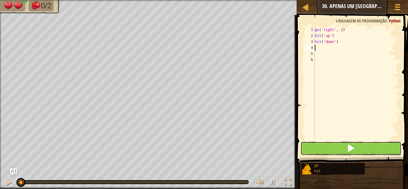
click at [339, 151] on button at bounding box center [351, 149] width 101 height 14
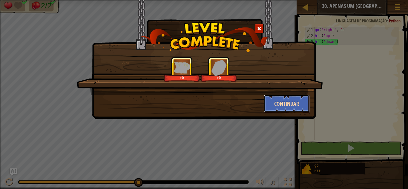
click at [300, 105] on button "Continuar" at bounding box center [287, 104] width 46 height 18
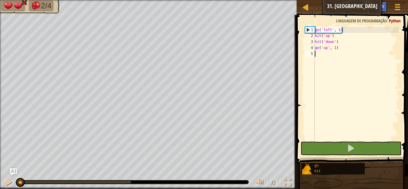
click at [300, 105] on span at bounding box center [353, 81] width 116 height 167
type textarea "h"
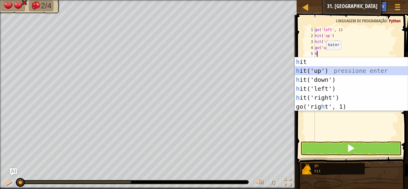
click at [313, 71] on div "h it pressione enter h it('up') pressione enter h it('down') pressione enter h …" at bounding box center [351, 93] width 113 height 72
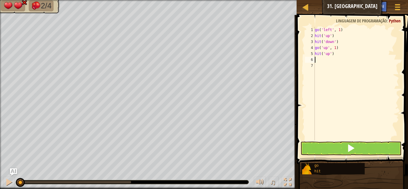
type textarea "h"
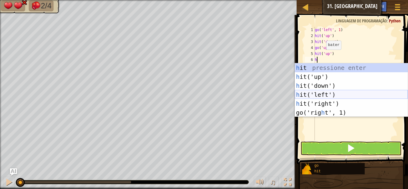
click at [331, 95] on div "h it pressione enter h it('up') pressione enter h it('down') pressione enter h …" at bounding box center [351, 99] width 113 height 72
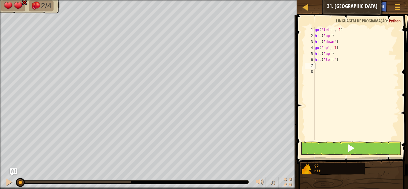
type textarea "g"
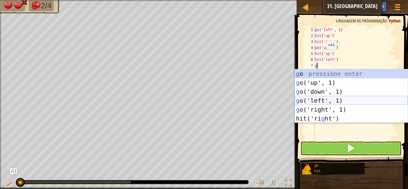
click at [328, 100] on div "g o pressione enter g o('up', 1) pressione enter g o('down', 1) pressione enter…" at bounding box center [351, 105] width 113 height 72
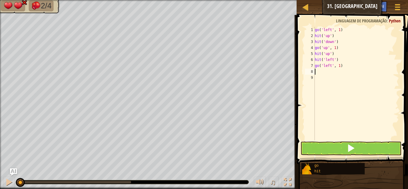
type textarea "g"
type textarea "h"
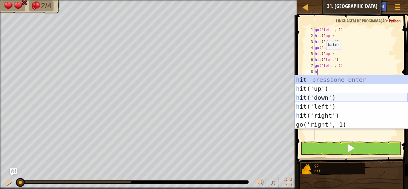
click at [312, 97] on div "h it pressione enter h it('up') pressione enter h it('down') pressione enter h …" at bounding box center [351, 111] width 113 height 72
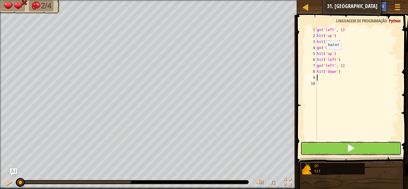
click at [325, 151] on button at bounding box center [351, 149] width 101 height 14
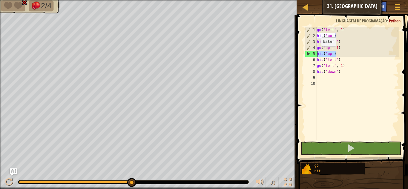
drag, startPoint x: 336, startPoint y: 54, endPoint x: 308, endPoint y: 52, distance: 28.1
click at [308, 52] on div "1 2 3 4 5 6 7 8 9 10 go ( 'left' , 1 ) hit ( 'up' ) hit ( 'down' ) go ( 'up' , …" at bounding box center [351, 84] width 95 height 114
type textarea "hit('up')"
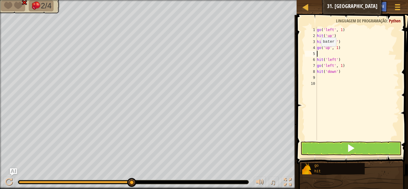
type textarea "h"
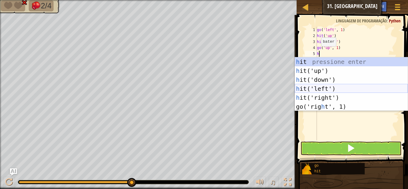
click at [322, 90] on div "h it pressione enter h it('up') pressione enter h it('down') pressione enter h …" at bounding box center [351, 93] width 113 height 72
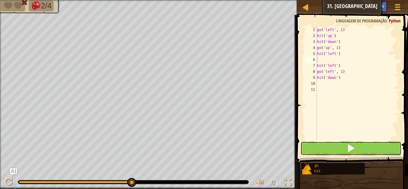
click at [329, 147] on button at bounding box center [351, 149] width 101 height 14
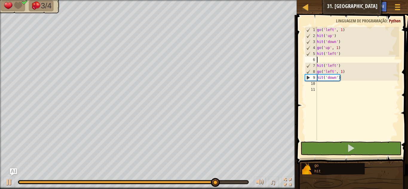
click at [319, 89] on div "go ( 'left' , 1 ) hit ( 'up' ) hit ( 'down' ) go ( 'up' , 1 ) hit ( 'left' ) hi…" at bounding box center [357, 90] width 83 height 126
click at [319, 86] on div "go ( 'left' , 1 ) hit ( 'up' ) hit ( 'down' ) go ( 'up' , 1 ) hit ( 'left' ) hi…" at bounding box center [357, 90] width 83 height 126
type textarea "g"
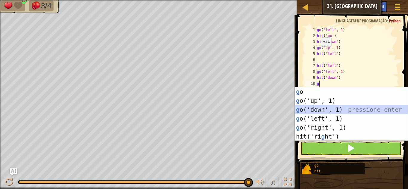
click at [329, 110] on div "g o pressione enter g o('up', 1) pressione enter g o('down', 1) pressione enter…" at bounding box center [351, 123] width 113 height 72
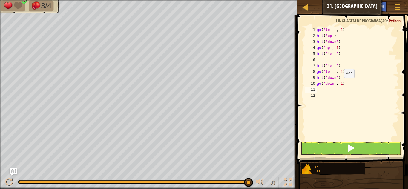
click at [342, 84] on div "go ( 'left' , 1 ) hit ( 'up' ) hit ( 'down' ) go ( 'up' , 1 ) hit ( 'left' ) hi…" at bounding box center [357, 90] width 83 height 126
type textarea "go('down', 2)"
click at [319, 91] on div "go ( 'left' , 1 ) hit ( 'up' ) hit ( 'down' ) go ( 'up' , 1 ) hit ( 'left' ) hi…" at bounding box center [357, 90] width 83 height 126
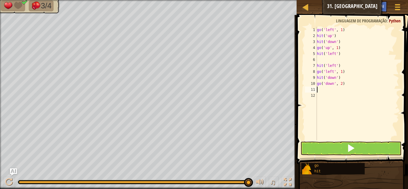
type textarea "h"
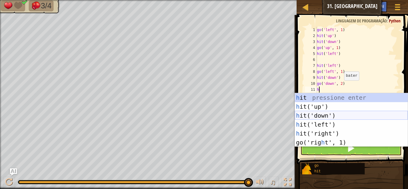
click at [328, 115] on div "h it pressione enter h it('up') pressione enter h it('down') pressione enter h …" at bounding box center [351, 129] width 113 height 72
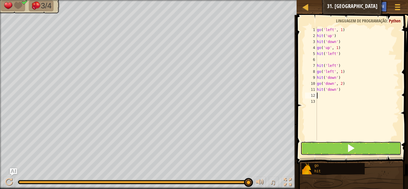
click at [336, 148] on button at bounding box center [351, 149] width 101 height 14
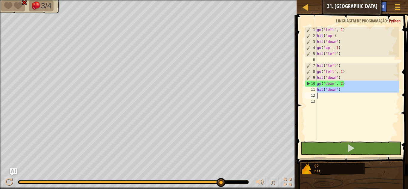
drag, startPoint x: 345, startPoint y: 83, endPoint x: 318, endPoint y: 97, distance: 30.1
click at [318, 97] on div "go ( 'left' , 1 ) hit ( 'up' ) hit ( 'down' ) go ( 'up' , 1 ) hit ( 'left' ) hi…" at bounding box center [357, 90] width 83 height 126
type textarea "go('down', 2)"
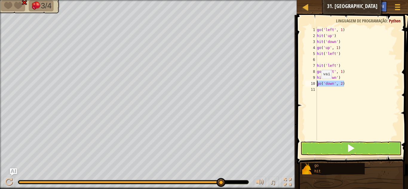
drag, startPoint x: 345, startPoint y: 83, endPoint x: 309, endPoint y: 86, distance: 35.6
click at [309, 86] on div "go('down', 2) 1 2 3 4 5 6 7 8 9 10 11 go ( 'left' , 1 ) hit ( 'up' ) hit ( 'dow…" at bounding box center [351, 84] width 95 height 114
click at [321, 60] on div "go ( 'left' , 1 ) hit ( 'up' ) hit ( 'down' ) go ( 'up' , 1 ) hit ( 'left' ) hi…" at bounding box center [357, 90] width 83 height 126
click at [321, 84] on div "go ( 'left' , 1 ) hit ( 'up' ) hit ( 'down' ) go ( 'up' , 1 ) hit ( 'left' ) hi…" at bounding box center [357, 90] width 83 height 126
type textarea "g"
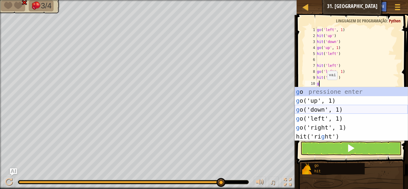
click at [322, 108] on div "g o pressione enter g o('up', 1) pressione enter g o('down', 1) pressione enter…" at bounding box center [351, 123] width 113 height 72
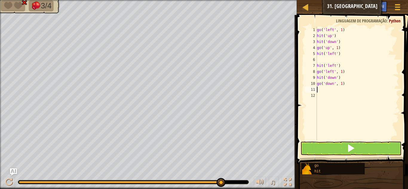
type textarea "h"
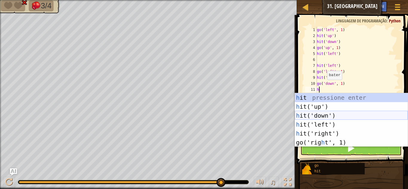
click at [323, 112] on div "h it pressione enter h it('up') pressione enter h it('down') pressione enter h …" at bounding box center [351, 129] width 113 height 72
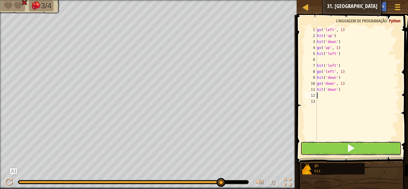
click at [328, 147] on button at bounding box center [351, 149] width 101 height 14
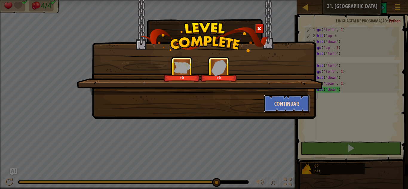
click at [301, 103] on button "Continuar" at bounding box center [287, 104] width 46 height 18
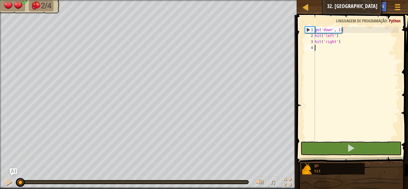
type textarea "g"
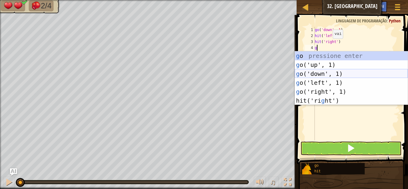
click at [308, 72] on div "g o pressione enter g o('up', 1) pressione enter g o('down', 1) pressione enter…" at bounding box center [351, 87] width 113 height 72
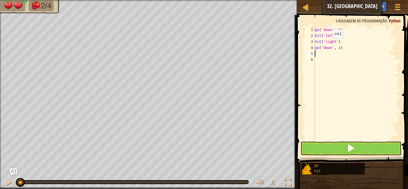
type textarea "h"
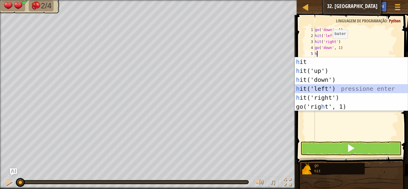
click at [335, 88] on div "h it pressione enter h it('up') pressione enter h it('down') pressione enter h …" at bounding box center [351, 93] width 113 height 72
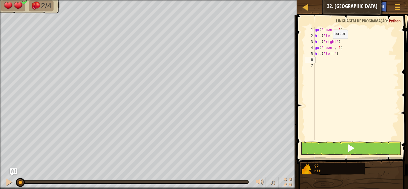
type textarea "h"
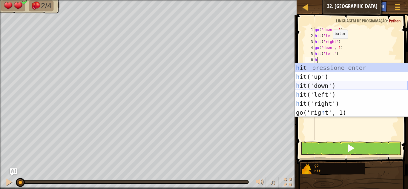
click at [334, 86] on div "h it pressione enter h it('up') pressione enter h it('down') pressione enter h …" at bounding box center [351, 99] width 113 height 72
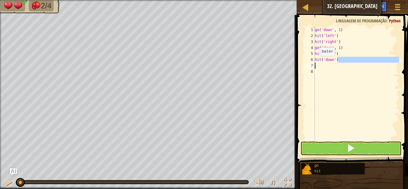
drag, startPoint x: 340, startPoint y: 58, endPoint x: 299, endPoint y: 63, distance: 41.5
click at [299, 63] on div "1 2 3 4 5 6 7 8 go ( 'down' , 1 ) hit ( 'left' ) hit ( 'right' ) go ( 'down' , …" at bounding box center [351, 101] width 113 height 167
type textarea "hit('down')"
drag, startPoint x: 338, startPoint y: 61, endPoint x: 310, endPoint y: 62, distance: 28.4
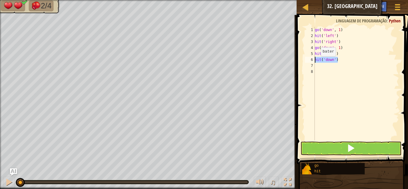
click at [310, 62] on div "1 2 3 4 5 6 7 8 go ( 'down' , 1 ) hit ( 'left' ) hit ( 'right' ) go ( 'down' , …" at bounding box center [351, 84] width 95 height 114
type textarea "hit('down')"
type textarea "h"
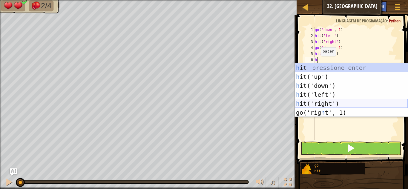
click at [321, 101] on div "h it pressione enter h it('up') pressione enter h it('down') pressione enter h …" at bounding box center [351, 99] width 113 height 72
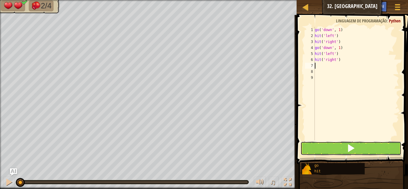
click at [329, 150] on button at bounding box center [351, 149] width 101 height 14
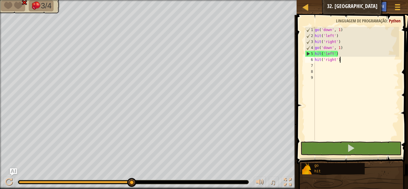
click at [340, 60] on div "go ( 'down' , 1 ) hit ( 'left' ) hit ( 'right' ) go ( 'down' , 1 ) hit ( 'left'…" at bounding box center [356, 90] width 85 height 126
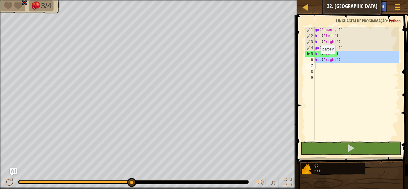
drag, startPoint x: 340, startPoint y: 55, endPoint x: 301, endPoint y: 66, distance: 41.1
click at [301, 66] on div "hit('right') 1 2 3 4 5 6 7 8 9 go ( 'down' , 1 ) hit ( 'left' ) hit ( 'right' )…" at bounding box center [351, 101] width 113 height 167
type textarea "hit('left')"
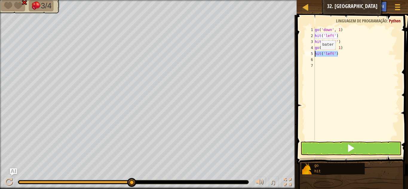
drag, startPoint x: 352, startPoint y: 51, endPoint x: 310, endPoint y: 56, distance: 42.4
click at [310, 56] on div "hit('left') 1 2 3 4 5 6 7 go ( 'down' , 1 ) hit ( 'left' ) hit ( 'right' ) go (…" at bounding box center [351, 84] width 95 height 114
type textarea "h"
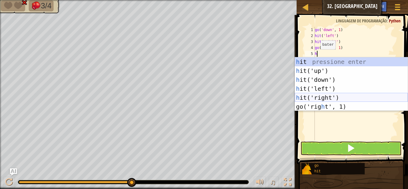
click at [322, 97] on div "h it pressione enter h it('up') pressione enter h it('down') pressione enter h …" at bounding box center [351, 93] width 113 height 72
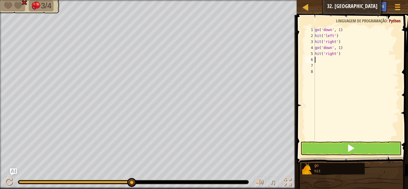
type textarea "h"
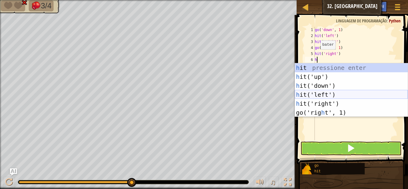
click at [328, 93] on div "h it pressione enter h it('up') pressione enter h it('down') pressione enter h …" at bounding box center [351, 99] width 113 height 72
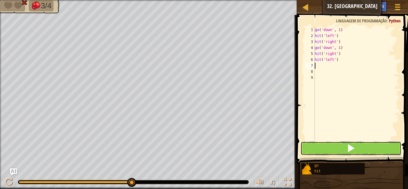
click at [345, 150] on button at bounding box center [351, 149] width 101 height 14
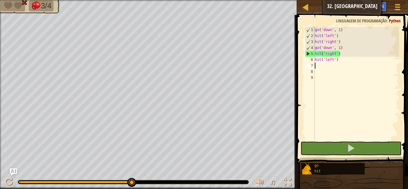
type textarea "h"
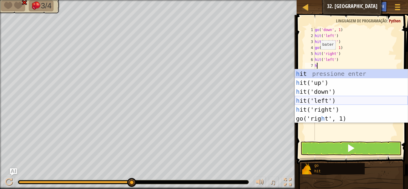
click at [338, 101] on div "h it pressione enter h it('up') pressione enter h it('down') pressione enter h …" at bounding box center [351, 105] width 113 height 72
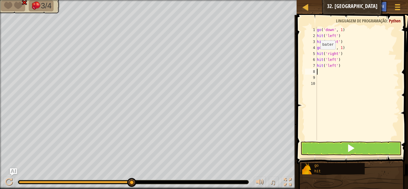
type textarea "h"
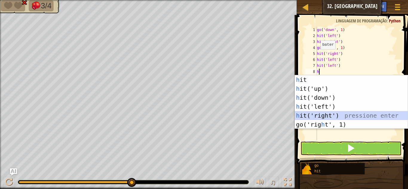
click at [337, 119] on div "h it pressione enter h it('up') pressione enter h it('down') pressione enter h …" at bounding box center [351, 111] width 113 height 72
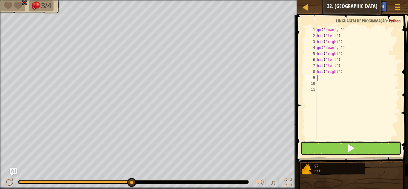
click at [357, 152] on button at bounding box center [351, 149] width 101 height 14
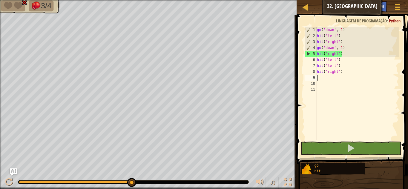
type textarea "h"
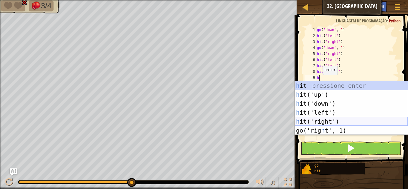
click at [328, 122] on div "h it pressione enter h it('up') pressione enter h it('down') pressione enter h …" at bounding box center [351, 117] width 113 height 72
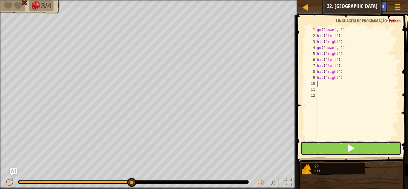
click at [332, 147] on button at bounding box center [351, 149] width 101 height 14
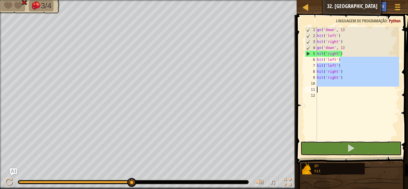
drag, startPoint x: 341, startPoint y: 59, endPoint x: 315, endPoint y: 90, distance: 40.6
click at [315, 90] on div "1 2 3 4 5 6 7 8 9 10 11 12 go ( 'down' , 1 ) hit ( 'left' ) hit ( 'right' ) go …" at bounding box center [351, 84] width 95 height 114
type textarea "hit('left')"
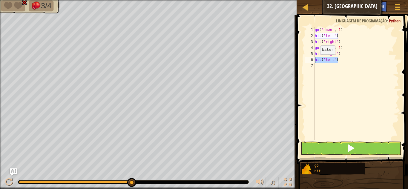
drag, startPoint x: 340, startPoint y: 58, endPoint x: 311, endPoint y: 61, distance: 29.4
click at [311, 61] on div "hit('left') 1 2 3 4 5 6 7 go ( 'down' , 1 ) hit ( 'left' ) hit ( 'right' ) go (…" at bounding box center [351, 84] width 95 height 114
drag, startPoint x: 349, startPoint y: 53, endPoint x: 311, endPoint y: 51, distance: 38.0
click at [311, 51] on div "1 2 3 4 5 6 7 go ( 'down' , 1 ) hit ( 'left' ) hit ( 'right' ) go ( 'down' , 1 …" at bounding box center [351, 84] width 95 height 114
type textarea "hit('right')"
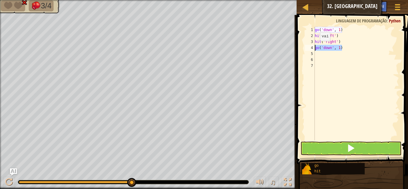
drag, startPoint x: 345, startPoint y: 45, endPoint x: 314, endPoint y: 47, distance: 30.8
click at [314, 47] on div "1 2 3 4 5 6 7 go ( 'down' , 1 ) hit ( 'left' ) hit ( 'right' ) go ( 'down' , 1 …" at bounding box center [351, 84] width 95 height 114
type textarea "go('down', 1)"
type textarea "g"
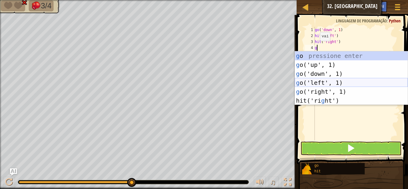
click at [320, 82] on div "g o pressione enter g o('up', 1) pressione enter g o('down', 1) pressione enter…" at bounding box center [351, 87] width 113 height 72
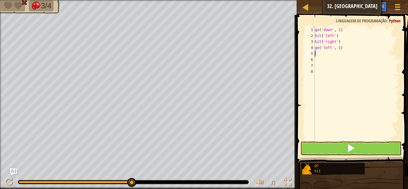
type textarea "g"
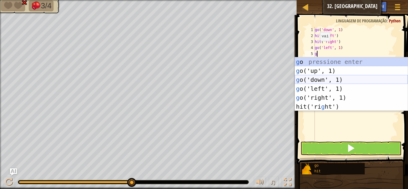
click at [320, 81] on div "g o pressione enter g o('up', 1) pressione enter g o('down', 1) pressione enter…" at bounding box center [351, 93] width 113 height 72
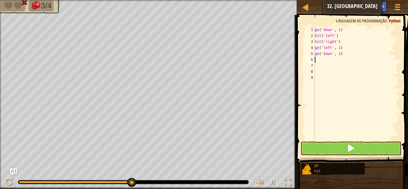
type textarea "h"
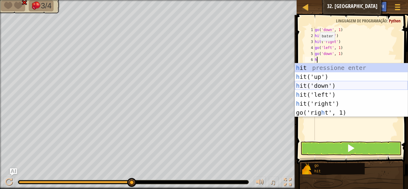
click at [316, 85] on div "h it pressione enter h it('up') pressione enter h it('down') pressione enter h …" at bounding box center [351, 99] width 113 height 72
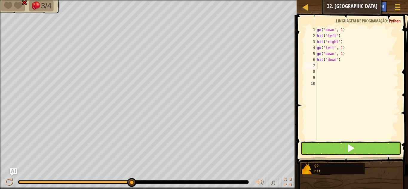
click at [320, 144] on button at bounding box center [351, 149] width 101 height 14
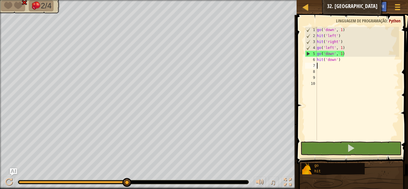
type textarea "h"
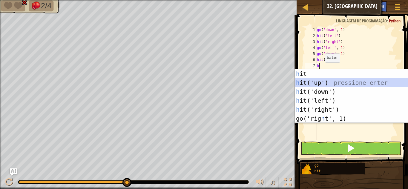
click at [310, 87] on div "h it pressione enter h it('up') pressione enter h it('down') pressione enter h …" at bounding box center [351, 105] width 113 height 72
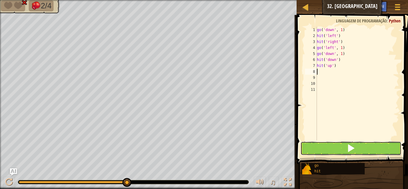
click at [354, 149] on span at bounding box center [351, 148] width 8 height 8
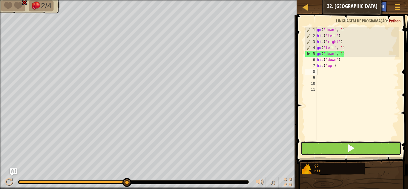
click at [316, 148] on button at bounding box center [351, 149] width 101 height 14
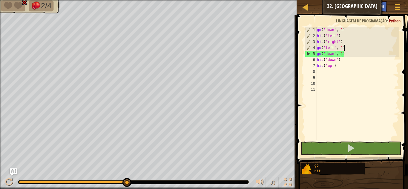
click at [345, 49] on div "go ( 'down' , 1 ) hit ( 'left' ) hit ( 'right' ) go ( 'left' , 1 ) go ( 'down' …" at bounding box center [357, 90] width 83 height 126
type textarea "go('left', 1)"
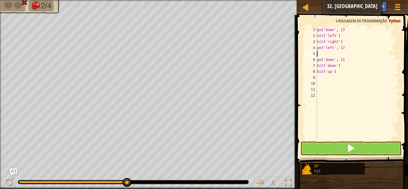
type textarea "h"
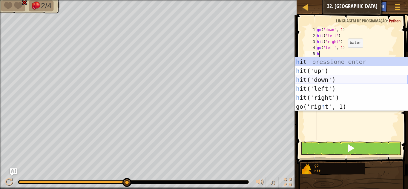
click at [346, 79] on div "h it pressione enter h it('up') pressione enter h it('down') pressione enter h …" at bounding box center [351, 93] width 113 height 72
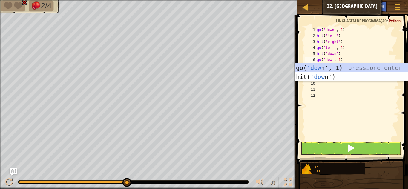
scroll to position [3, 3]
click at [376, 47] on div "go ( 'down' , 1 ) hit ( 'left' ) hit ( 'right' ) go ( 'left' , 1 ) hit ( 'down'…" at bounding box center [357, 90] width 83 height 126
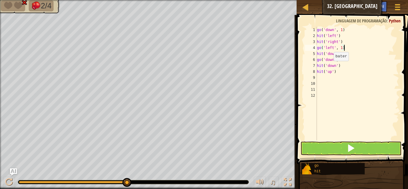
click at [331, 67] on div "go ( 'down' , 1 ) hit ( 'left' ) hit ( 'right' ) go ( 'left' , 1 ) hit ( 'down'…" at bounding box center [357, 90] width 83 height 126
type textarea "hit('down')"
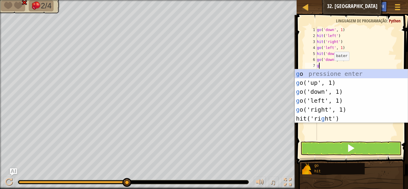
type textarea "go"
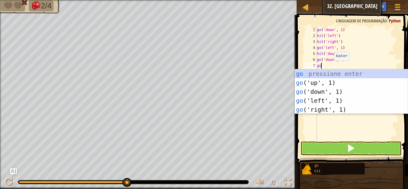
scroll to position [3, 0]
click at [328, 109] on div "go pressione enter go ('up', 1) pressione enter go ('down', 1) pressione enter …" at bounding box center [351, 100] width 113 height 63
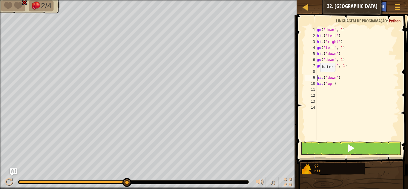
click at [317, 77] on div "go ( 'down' , 1 ) hit ( 'left' ) hit ( 'right' ) go ( 'left' , 1 ) hit ( 'down'…" at bounding box center [357, 90] width 83 height 126
click at [332, 72] on div "go ( 'down' , 1 ) hit ( 'left' ) hit ( 'right' ) go ( 'left' , 1 ) hit ( 'down'…" at bounding box center [357, 90] width 83 height 126
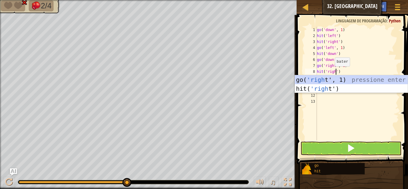
scroll to position [3, 3]
click at [357, 73] on div "go ( 'down' , 1 ) hit ( 'left' ) hit ( 'right' ) go ( 'left' , 1 ) hit ( 'down'…" at bounding box center [357, 90] width 83 height 126
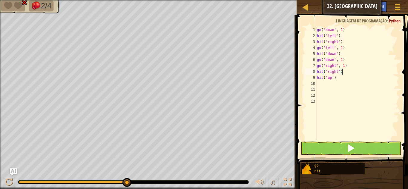
click at [344, 78] on div "go ( 'down' , 1 ) hit ( 'left' ) hit ( 'right' ) go ( 'left' , 1 ) hit ( 'down'…" at bounding box center [357, 90] width 83 height 126
type textarea "h"
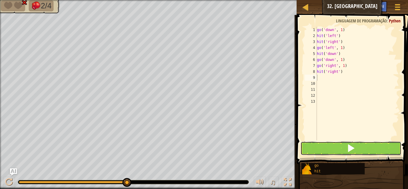
click at [366, 150] on button at bounding box center [351, 149] width 101 height 14
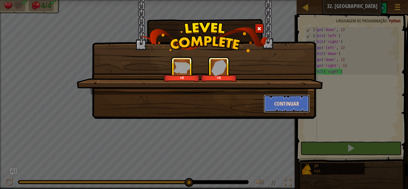
click at [278, 103] on button "Continuar" at bounding box center [287, 104] width 46 height 18
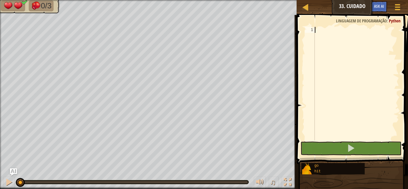
type textarea "g"
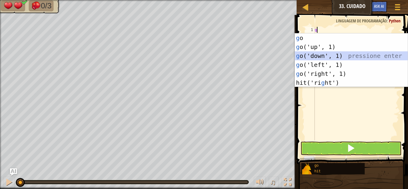
click at [324, 57] on div "g o pressione enter g o('up', 1) pressione enter g o('down', 1) pressione enter…" at bounding box center [351, 69] width 113 height 72
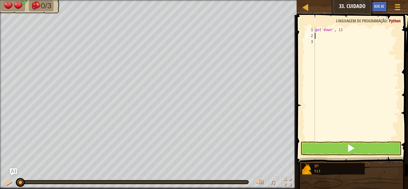
type textarea "h"
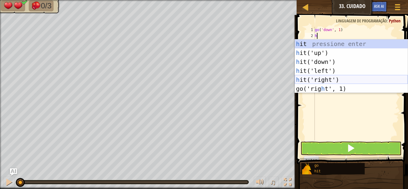
click at [318, 82] on div "h it pressione enter h it('up') pressione enter h it('down') pressione enter h …" at bounding box center [351, 75] width 113 height 72
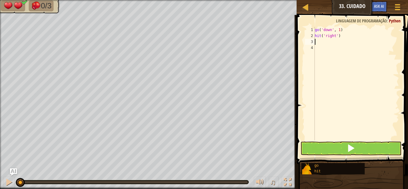
type textarea "g"
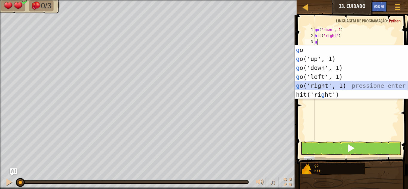
click at [325, 85] on div "g o pressione enter g o('up', 1) pressione enter g o('down', 1) pressione enter…" at bounding box center [351, 81] width 113 height 72
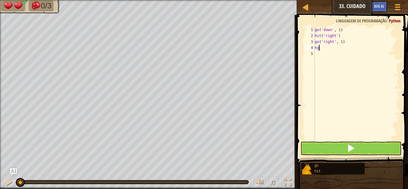
scroll to position [3, 0]
type textarea "h"
type textarea "g"
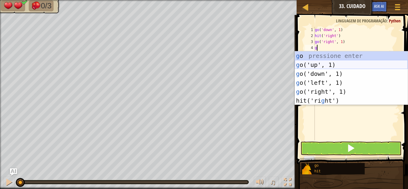
click at [329, 64] on div "g o pressione enter g o('up', 1) pressione enter g o('down', 1) pressione enter…" at bounding box center [351, 87] width 113 height 72
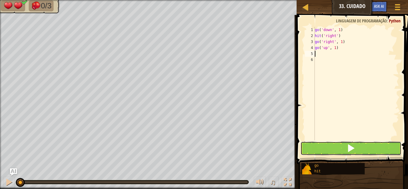
click at [329, 152] on button at bounding box center [351, 149] width 101 height 14
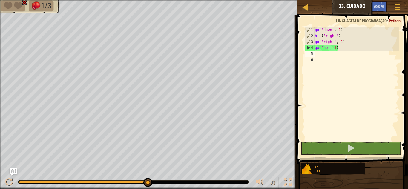
type textarea "h"
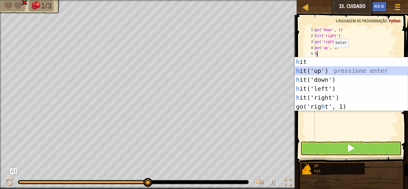
click at [324, 70] on div "h it pressione enter h it('up') pressione enter h it('down') pressione enter h …" at bounding box center [351, 93] width 113 height 72
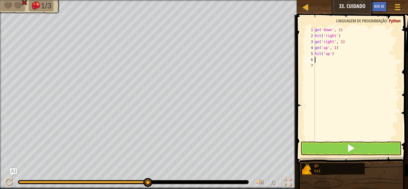
type textarea "h"
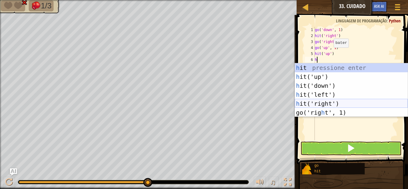
click at [321, 101] on div "h it pressione enter h it('up') pressione enter h it('down') pressione enter h …" at bounding box center [351, 99] width 113 height 72
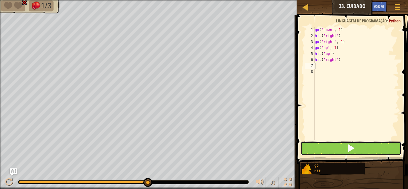
click at [329, 146] on button at bounding box center [351, 149] width 101 height 14
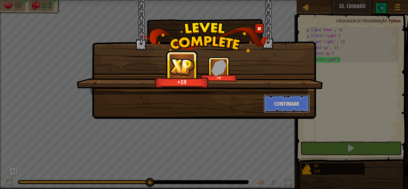
click at [296, 103] on button "Continuar" at bounding box center [287, 104] width 46 height 18
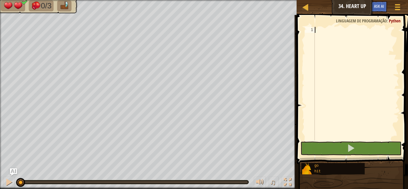
type textarea "g"
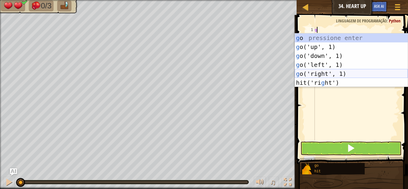
click at [333, 73] on div "g o pressione enter g o('up', 1) pressione enter g o('down', 1) pressione enter…" at bounding box center [351, 69] width 113 height 72
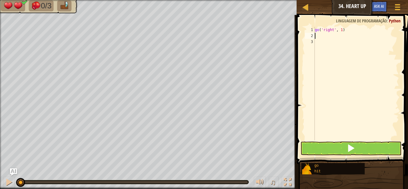
type textarea "g"
type textarea "h"
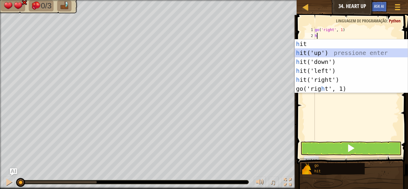
click at [320, 53] on div "h it pressione enter h it('up') pressione enter h it('down') pressione enter h …" at bounding box center [351, 75] width 113 height 72
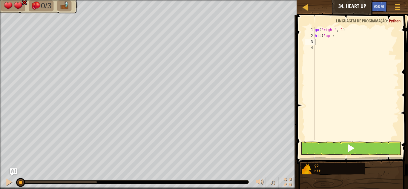
type textarea "h"
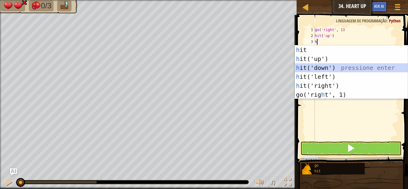
click at [325, 68] on div "h it pressione enter h it('up') pressione enter h it('down') pressione enter h …" at bounding box center [351, 81] width 113 height 72
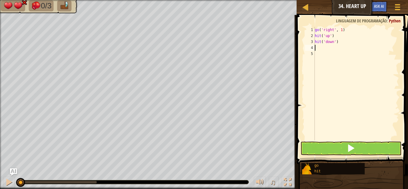
type textarea "h"
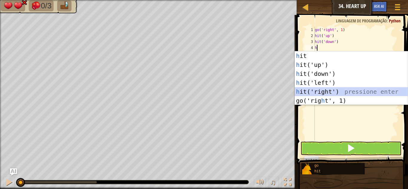
click at [327, 92] on div "h it pressione enter h it('up') pressione enter h it('down') pressione enter h …" at bounding box center [351, 87] width 113 height 72
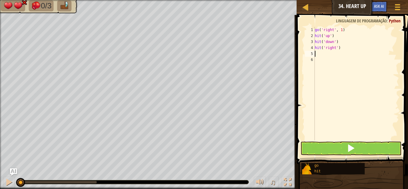
type textarea "g"
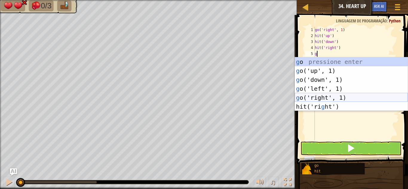
click at [318, 100] on div "g o pressione enter g o('up', 1) pressione enter g o('down', 1) pressione enter…" at bounding box center [351, 93] width 113 height 72
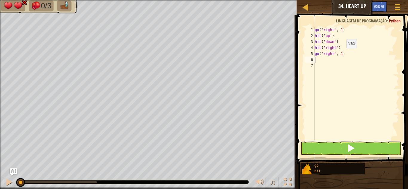
click at [342, 54] on div "go ( 'right' , 1 ) hit ( 'up' ) hit ( 'down' ) hit ( 'right' ) go ( 'right' , 1…" at bounding box center [356, 90] width 85 height 126
type textarea "go('right', 2)"
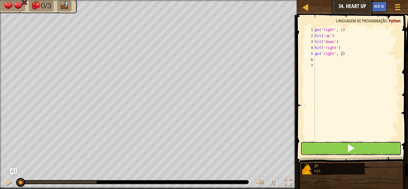
click at [325, 146] on button at bounding box center [351, 149] width 101 height 14
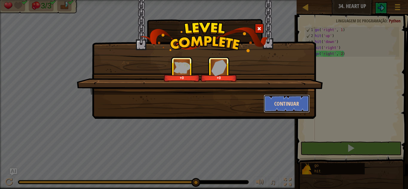
click at [287, 103] on button "Continuar" at bounding box center [287, 104] width 46 height 18
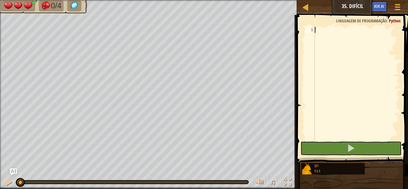
type textarea "g"
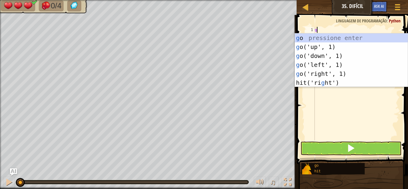
scroll to position [3, 0]
click at [320, 45] on div "g o pressione enter g o('up', 1) pressione enter g o('down', 1) pressione enter…" at bounding box center [351, 69] width 113 height 72
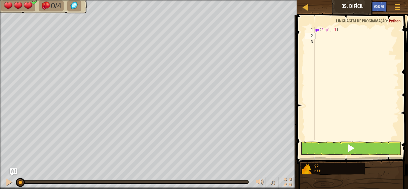
type textarea "h"
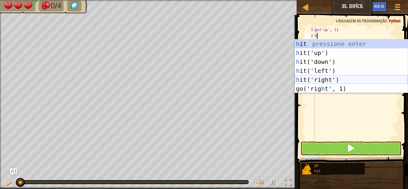
click at [325, 80] on div "h it pressione enter h it('up') pressione enter h it('down') pressione enter h …" at bounding box center [351, 75] width 113 height 72
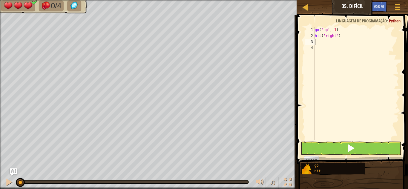
type textarea "h"
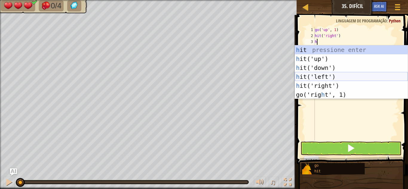
click at [321, 77] on div "h it pressione enter h it('up') pressione enter h it('down') pressione enter h …" at bounding box center [351, 81] width 113 height 72
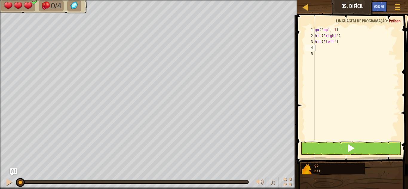
type textarea "g"
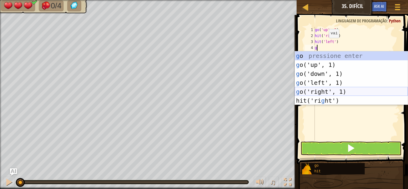
click at [325, 93] on div "g o pressione enter g o('up', 1) pressione enter g o('down', 1) pressione enter…" at bounding box center [351, 87] width 113 height 72
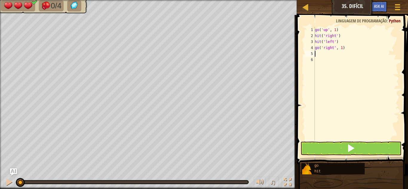
type textarea "h"
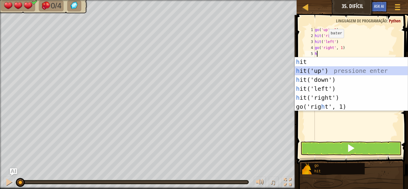
click at [315, 68] on div "h it pressione enter h it('up') pressione enter h it('down') pressione enter h …" at bounding box center [351, 93] width 113 height 72
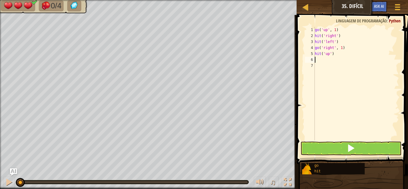
type textarea "g"
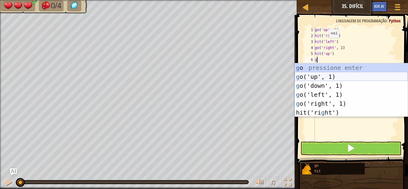
click at [329, 76] on div "g o pressione enter g o('up', 1) pressione enter g o('down', 1) pressione enter…" at bounding box center [351, 99] width 113 height 72
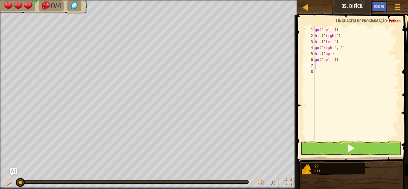
type textarea "g"
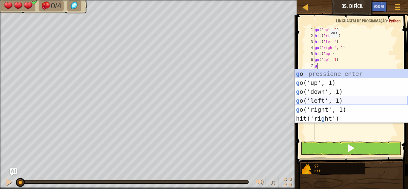
click at [304, 101] on div "g o pressione enter g o('up', 1) pressione enter g o('down', 1) pressione enter…" at bounding box center [351, 105] width 113 height 72
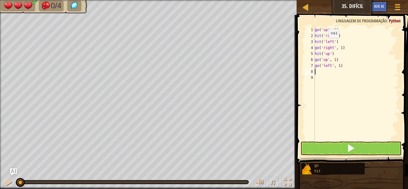
type textarea "h"
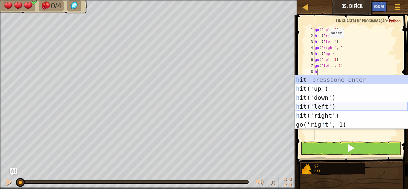
click at [300, 106] on div "h it pressione enter h it('up') pressione enter h it('down') pressione enter h …" at bounding box center [351, 111] width 113 height 72
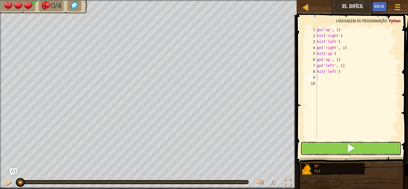
click at [326, 151] on button at bounding box center [351, 149] width 101 height 14
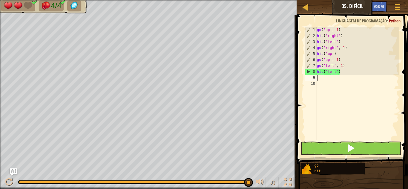
type textarea "h"
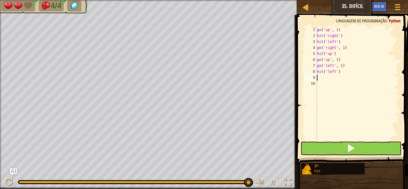
type textarea "g"
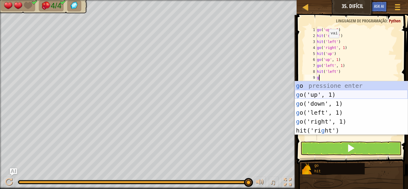
click at [324, 95] on div "g o pressione enter g o('up', 1) pressione enter g o('down', 1) pressione enter…" at bounding box center [351, 117] width 113 height 72
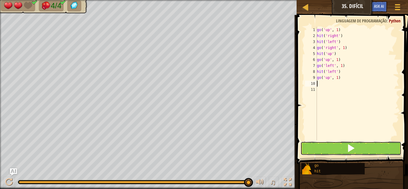
click at [322, 148] on button at bounding box center [351, 149] width 101 height 14
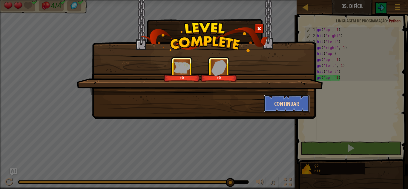
click at [299, 99] on button "Continuar" at bounding box center [287, 104] width 46 height 18
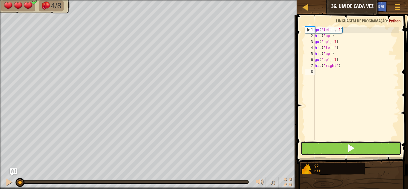
click at [345, 152] on button at bounding box center [351, 149] width 101 height 14
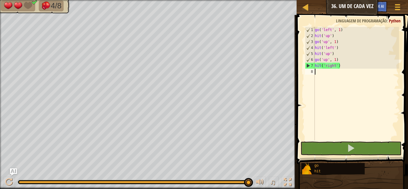
type textarea "g"
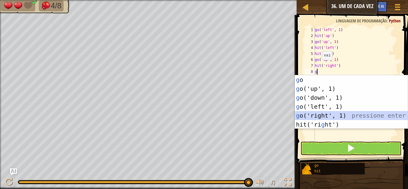
click at [336, 115] on div "g o pressione enter g o('up', 1) pressione enter g o('down', 1) pressione enter…" at bounding box center [351, 111] width 113 height 72
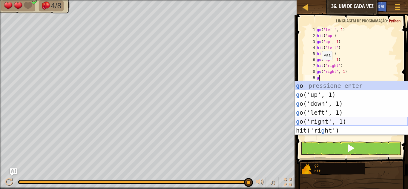
type textarea "gh"
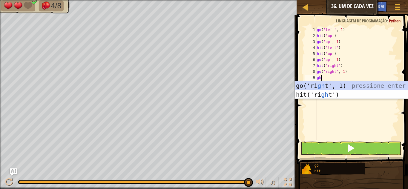
scroll to position [3, 0]
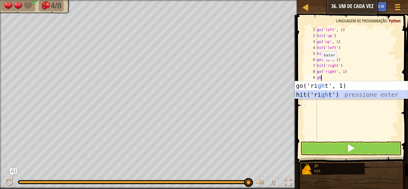
click at [328, 95] on div "go('ri gh t', 1) pressione enter hit('ri gh t') pressione enter" at bounding box center [351, 99] width 113 height 36
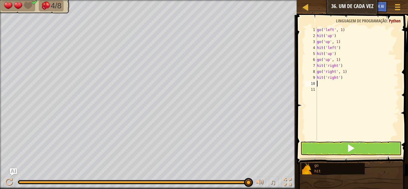
type textarea "h"
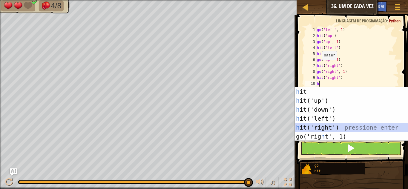
click at [329, 128] on div "h it pressione enter h it('up') pressione enter h it('down') pressione enter h …" at bounding box center [351, 123] width 113 height 72
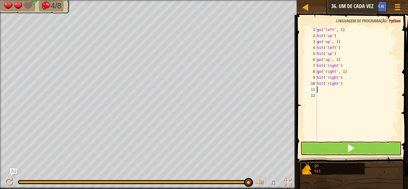
type textarea "h"
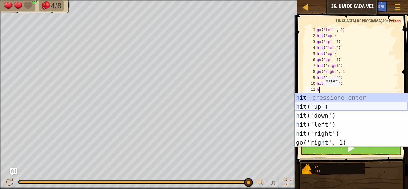
click at [322, 107] on div "h it pressione enter h it('up') pressione enter h it('down') pressione enter h …" at bounding box center [351, 129] width 113 height 72
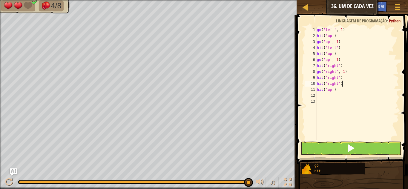
click at [342, 83] on div "go ( 'left' , 1 ) hit ( 'up' ) go ( 'up' , 1 ) hit ( 'left' ) hit ( 'up' ) go (…" at bounding box center [357, 90] width 83 height 126
type textarea "h"
type textarea "hit('right')"
click at [322, 90] on div "go ( 'left' , 1 ) hit ( 'up' ) go ( 'up' , 1 ) hit ( 'left' ) hit ( 'up' ) go (…" at bounding box center [357, 90] width 83 height 126
type textarea "h"
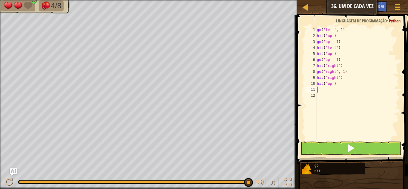
type textarea "f"
type textarea "g"
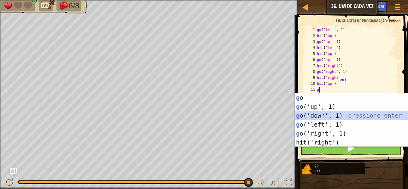
click at [325, 115] on div "g o pressione enter g o('up', 1) pressione enter g o('down', 1) pressione enter…" at bounding box center [351, 129] width 113 height 72
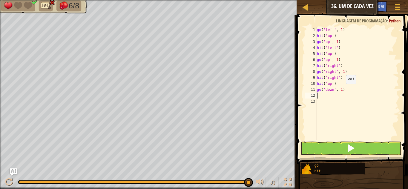
click at [343, 90] on div "go ( 'left' , 1 ) hit ( 'up' ) go ( 'up' , 1 ) hit ( 'left' ) hit ( 'up' ) go (…" at bounding box center [357, 90] width 83 height 126
type textarea "go('down', 2)"
click at [323, 98] on div "go ( 'left' , 1 ) hit ( 'up' ) go ( 'up' , 1 ) hit ( 'left' ) hit ( 'up' ) go (…" at bounding box center [357, 90] width 83 height 126
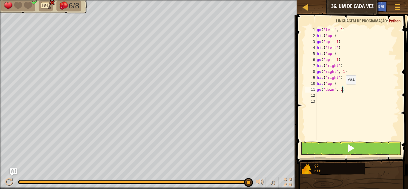
click at [343, 90] on div "go ( 'left' , 1 ) hit ( 'up' ) go ( 'up' , 1 ) hit ( 'left' ) hit ( 'up' ) go (…" at bounding box center [357, 90] width 83 height 126
type textarea "go('down', 1)"
click at [320, 97] on div "go ( 'left' , 1 ) hit ( 'up' ) go ( 'up' , 1 ) hit ( 'left' ) hit ( 'up' ) go (…" at bounding box center [357, 90] width 83 height 126
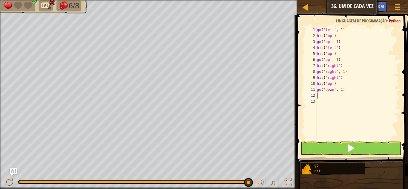
scroll to position [3, 0]
type textarea "h"
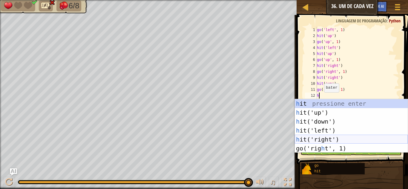
click at [320, 139] on div "h it pressione enter h it('up') pressione enter h it('down') pressione enter h …" at bounding box center [351, 135] width 113 height 72
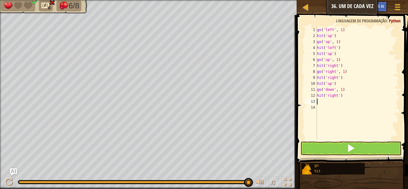
type textarea "h"
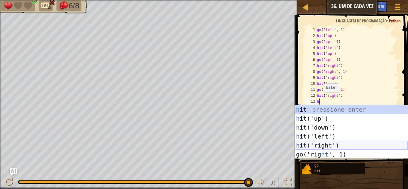
click at [321, 146] on div "h it pressione enter h it('up') pressione enter h it('down') pressione enter h …" at bounding box center [351, 141] width 113 height 72
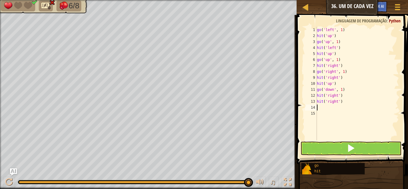
type textarea "g"
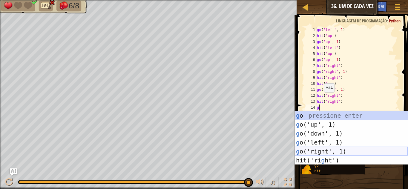
click at [326, 150] on div "g o pressione enter g o('up', 1) pressione enter g o('down', 1) pressione enter…" at bounding box center [351, 147] width 113 height 72
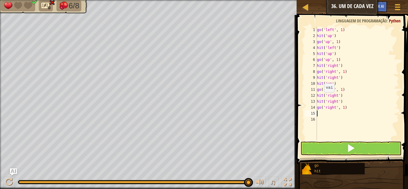
type textarea "h"
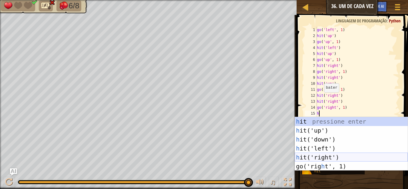
click at [316, 156] on div "h it pressione enter h it('up') pressione enter h it('down') pressione enter h …" at bounding box center [351, 153] width 113 height 72
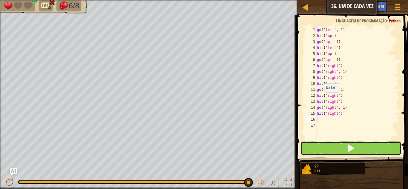
click at [321, 147] on button at bounding box center [351, 149] width 101 height 14
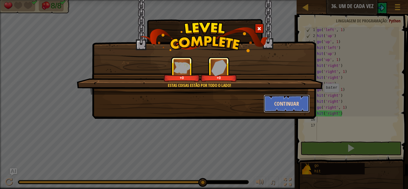
click at [277, 98] on button "Continuar" at bounding box center [287, 104] width 46 height 18
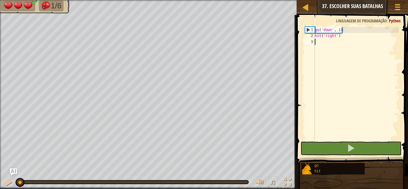
type textarea "g"
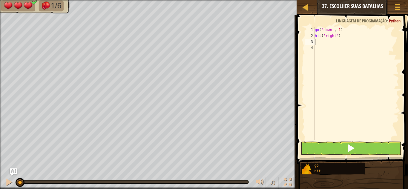
type textarea "h"
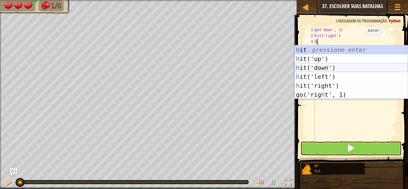
click at [330, 69] on div "h it pressione enter h it('up') pressione enter h it('down') pressione enter h …" at bounding box center [351, 81] width 113 height 72
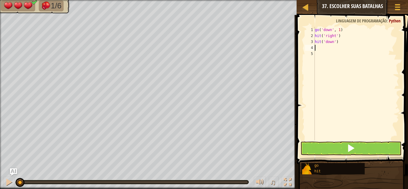
type textarea "g"
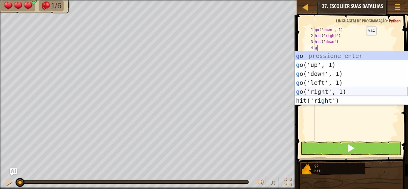
click at [333, 93] on div "g o pressione enter g o('up', 1) pressione enter g o('down', 1) pressione enter…" at bounding box center [351, 87] width 113 height 72
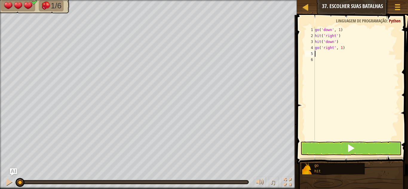
type textarea "h"
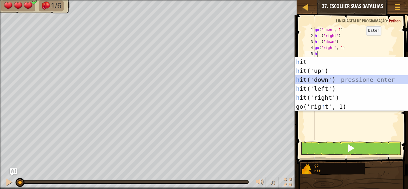
click at [327, 81] on div "h it pressione enter h it('up') pressione enter h it('down') pressione enter h …" at bounding box center [351, 93] width 113 height 72
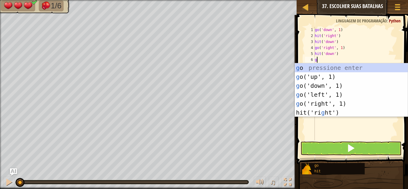
type textarea "g"
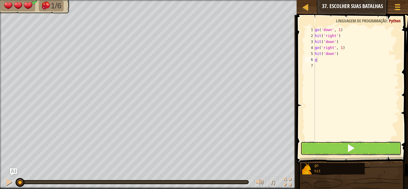
click at [343, 152] on button at bounding box center [351, 149] width 101 height 14
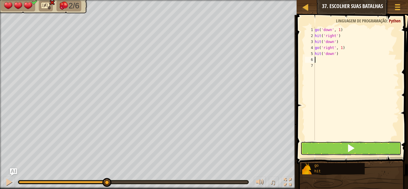
click at [320, 148] on button at bounding box center [351, 149] width 101 height 14
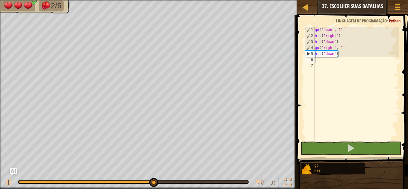
type textarea "g"
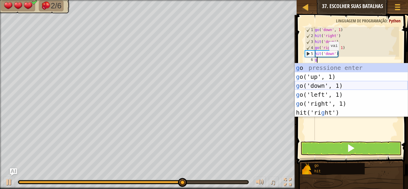
click at [314, 87] on div "g o pressione enter g o('up', 1) pressione enter g o('down', 1) pressione enter…" at bounding box center [351, 99] width 113 height 72
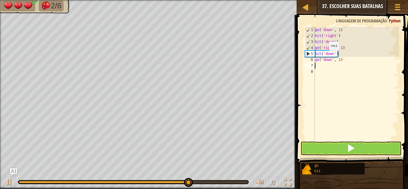
type textarea "g"
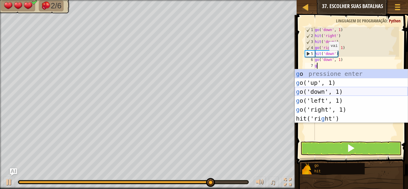
click at [317, 92] on div "g o pressione enter g o('up', 1) pressione enter g o('down', 1) pressione enter…" at bounding box center [351, 105] width 113 height 72
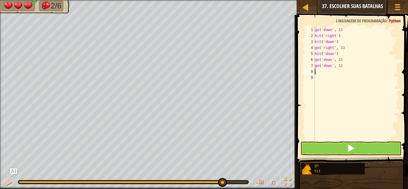
type textarea "h"
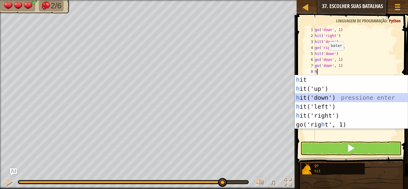
click at [317, 101] on div "h it pressione enter h it('up') pressione enter h it('down') pressione enter h …" at bounding box center [351, 111] width 113 height 72
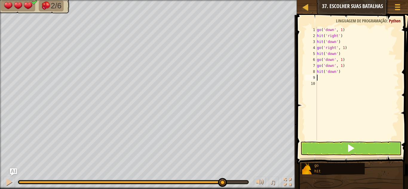
type textarea "g"
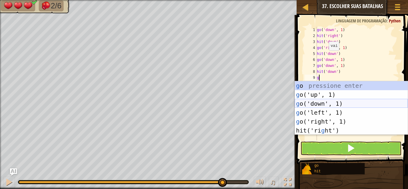
click at [317, 104] on div "g o pressione enter g o('up', 1) pressione enter g o('down', 1) pressione enter…" at bounding box center [351, 117] width 113 height 72
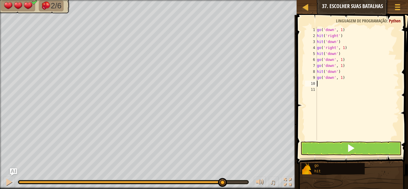
type textarea "h"
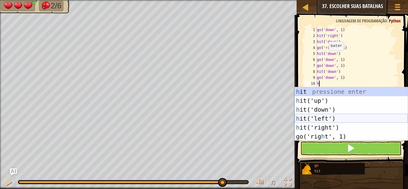
click at [312, 119] on div "h it pressione enter h it('up') pressione enter h it('down') pressione enter h …" at bounding box center [351, 123] width 113 height 72
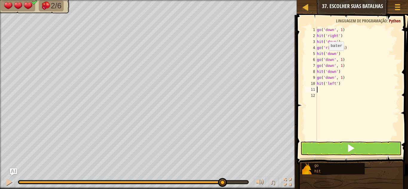
type textarea "g"
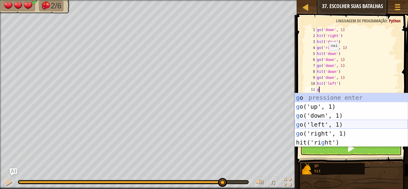
click at [316, 124] on div "g o pressione enter g o('up', 1) pressione enter g o('down', 1) pressione enter…" at bounding box center [351, 129] width 113 height 72
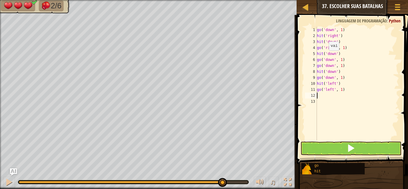
type textarea "h"
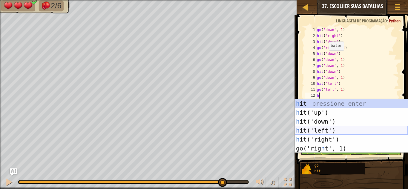
click at [315, 130] on div "h it pressione enter h it('up') pressione enter h it('down') pressione enter h …" at bounding box center [351, 135] width 113 height 72
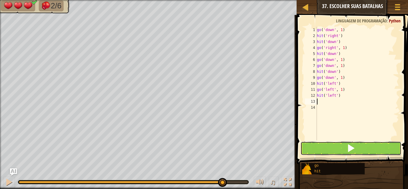
click at [321, 147] on button at bounding box center [351, 149] width 101 height 14
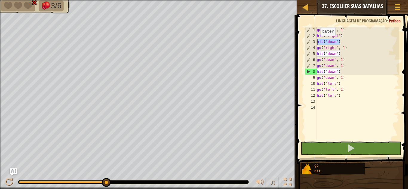
drag, startPoint x: 345, startPoint y: 40, endPoint x: 318, endPoint y: 42, distance: 27.3
click at [318, 42] on div "go ( 'down' , 1 ) hit ( 'right' ) hit ( 'down' ) go ( 'right' , 1 ) hit ( 'down…" at bounding box center [357, 90] width 83 height 126
type textarea "hit('down')"
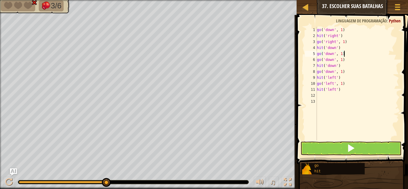
click at [347, 56] on div "go ( 'down' , 1 ) hit ( 'right' ) go ( 'right' , 1 ) hit ( 'down' ) go ( 'down'…" at bounding box center [357, 90] width 83 height 126
type textarea "go('down', 1)"
type textarea "h"
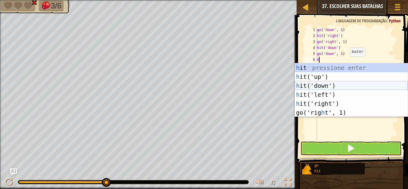
click at [331, 83] on div "h it pressione enter h it('up') pressione enter h it('down') pressione enter h …" at bounding box center [351, 99] width 113 height 72
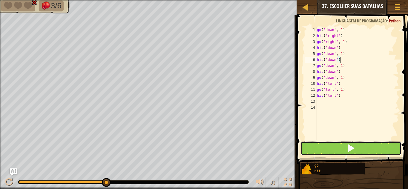
click at [352, 147] on span at bounding box center [351, 148] width 8 height 8
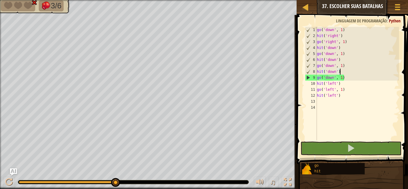
click at [338, 73] on div "go ( 'down' , 1 ) hit ( 'right' ) go ( 'right' , 1 ) hit ( 'down' ) go ( 'down'…" at bounding box center [357, 90] width 83 height 126
drag, startPoint x: 347, startPoint y: 78, endPoint x: 313, endPoint y: 75, distance: 34.3
click at [313, 75] on div "hit('down') 1 2 3 4 5 6 7 8 9 10 11 12 13 14 go ( 'down' , 1 ) hit ( 'right' ) …" at bounding box center [351, 84] width 95 height 114
type textarea "go('down', 1)"
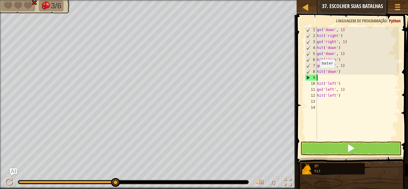
type textarea "hit('down')"
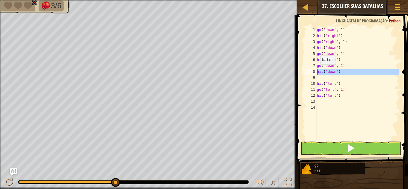
drag, startPoint x: 349, startPoint y: 75, endPoint x: 315, endPoint y: 71, distance: 33.9
click at [315, 71] on div "1 2 3 4 5 6 7 8 9 10 11 12 13 14 go ( 'down' , 1 ) hit ( 'right' ) go ( 'right'…" at bounding box center [351, 84] width 95 height 114
type textarea "hit('down')"
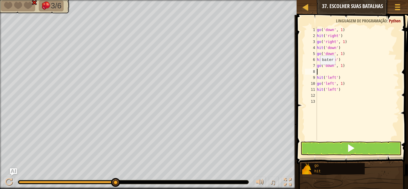
type textarea "go('down', 1)"
click at [337, 90] on div "go ( 'down' , 1 ) hit ( 'right' ) go ( 'right' , 1 ) hit ( 'down' ) go ( 'down'…" at bounding box center [357, 90] width 83 height 126
type textarea "g"
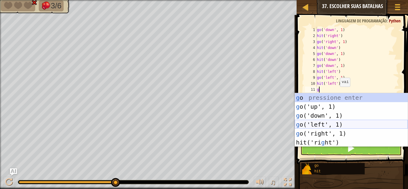
click at [325, 127] on div "g o pressione enter g o('up', 1) pressione enter g o('down', 1) pressione enter…" at bounding box center [351, 129] width 113 height 72
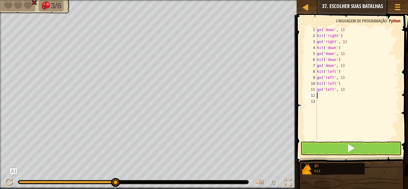
type textarea "h"
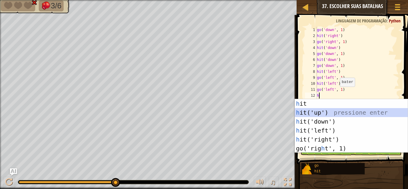
click at [320, 115] on div "h it pressione enter h it('up') pressione enter h it('down') pressione enter h …" at bounding box center [351, 135] width 113 height 72
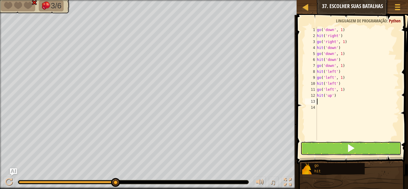
click at [340, 147] on button at bounding box center [351, 149] width 101 height 14
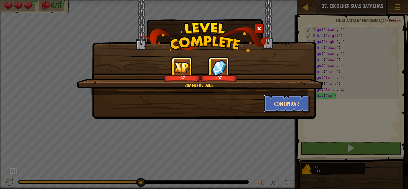
click at [291, 103] on button "Continuar" at bounding box center [287, 104] width 46 height 18
